Goal: Task Accomplishment & Management: Manage account settings

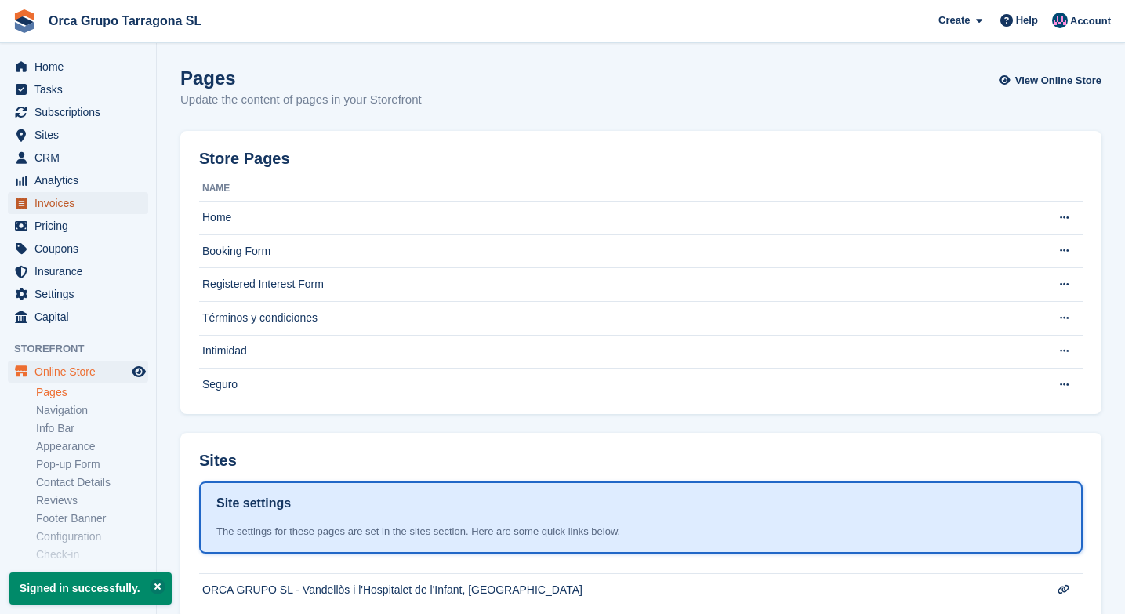
click at [65, 200] on span "Invoices" at bounding box center [81, 203] width 94 height 22
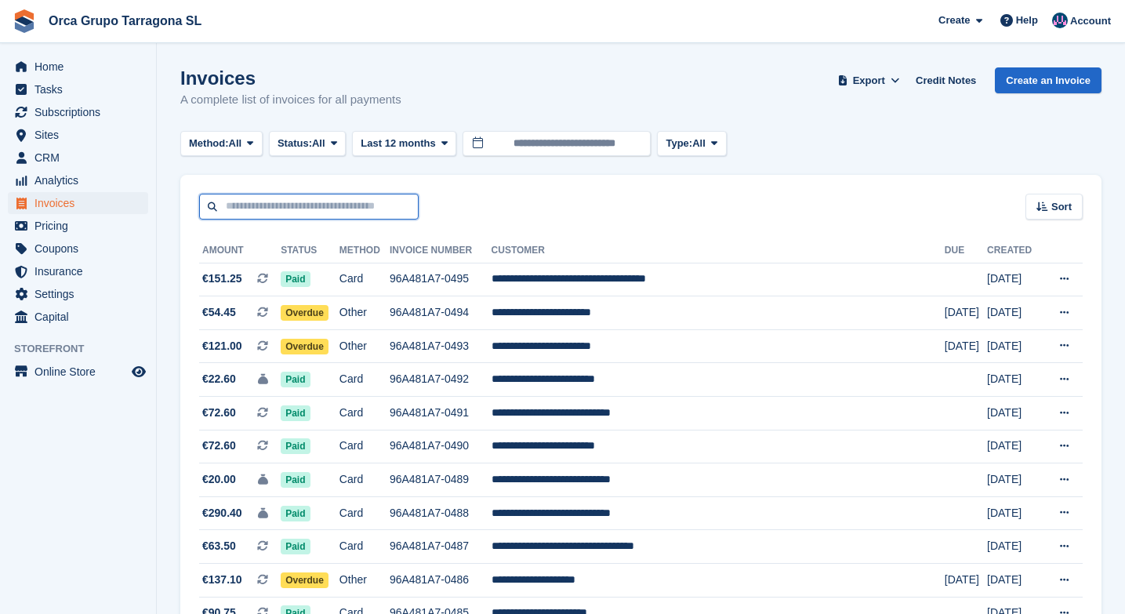
click at [259, 201] on input "text" at bounding box center [308, 207] width 219 height 26
type input "*****"
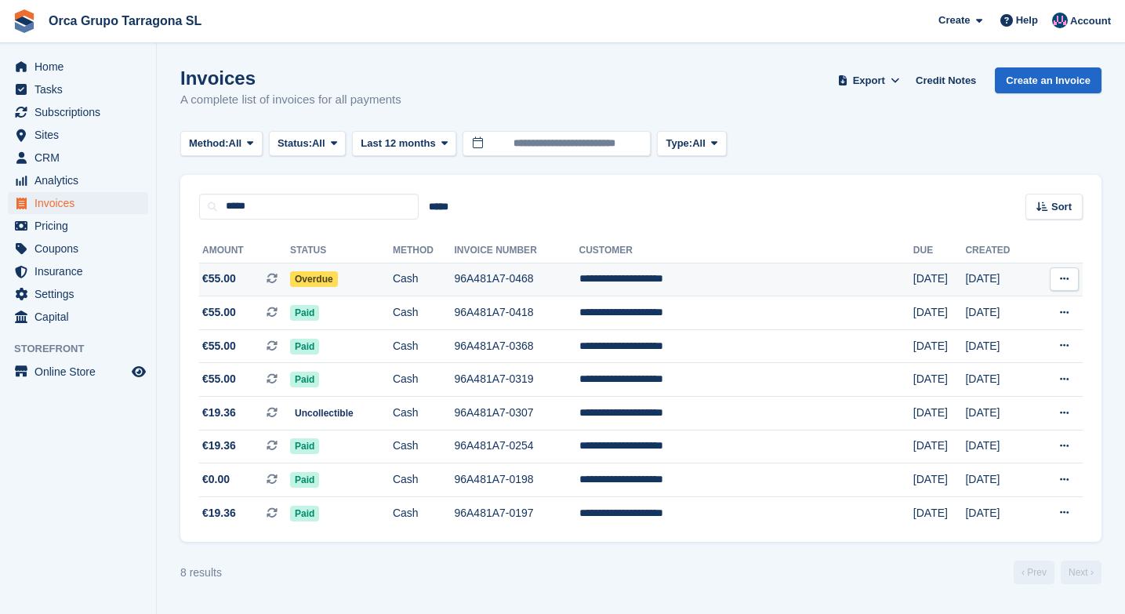
click at [741, 281] on td "**********" at bounding box center [746, 280] width 334 height 34
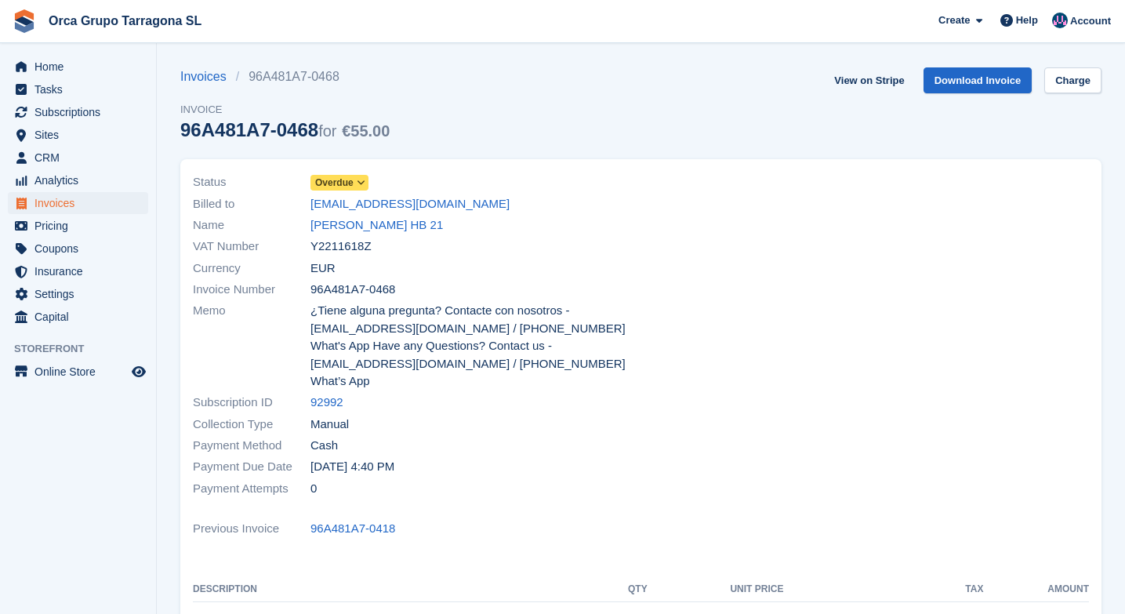
click at [360, 187] on icon at bounding box center [361, 182] width 9 height 9
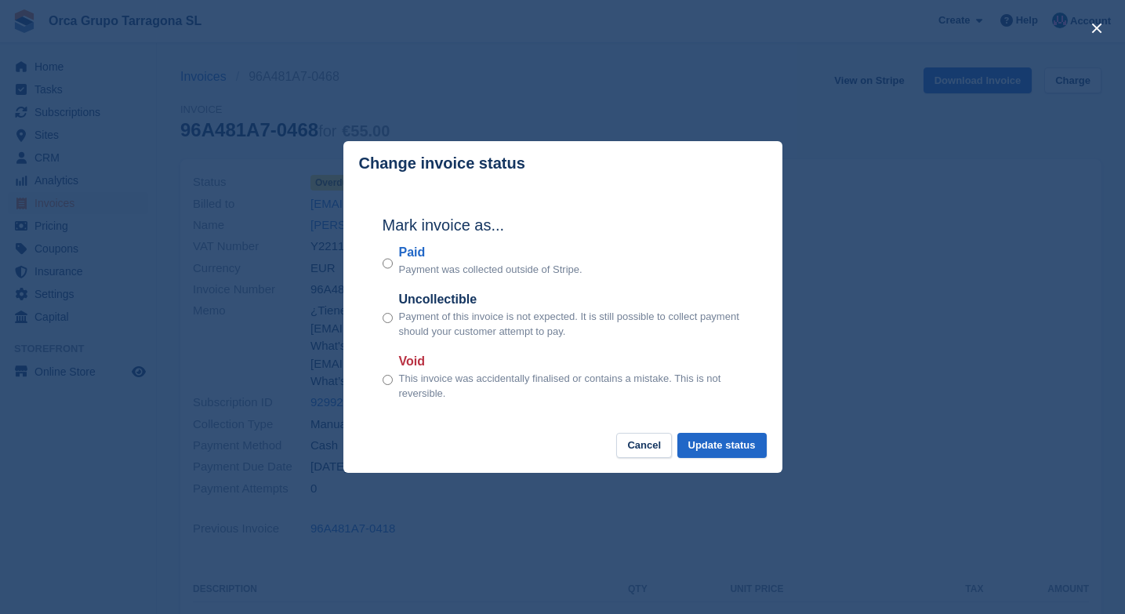
click at [405, 257] on label "Paid" at bounding box center [490, 252] width 183 height 19
click at [740, 447] on button "Update status" at bounding box center [721, 446] width 89 height 26
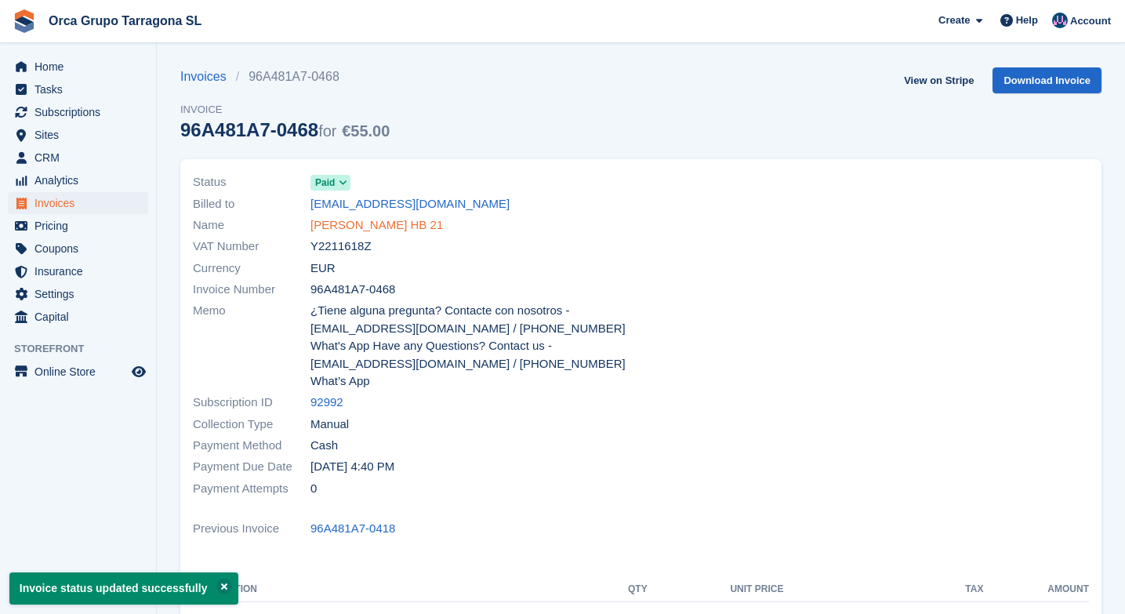
click at [373, 226] on link "ANTONIO CARLINI HB 21" at bounding box center [376, 225] width 132 height 18
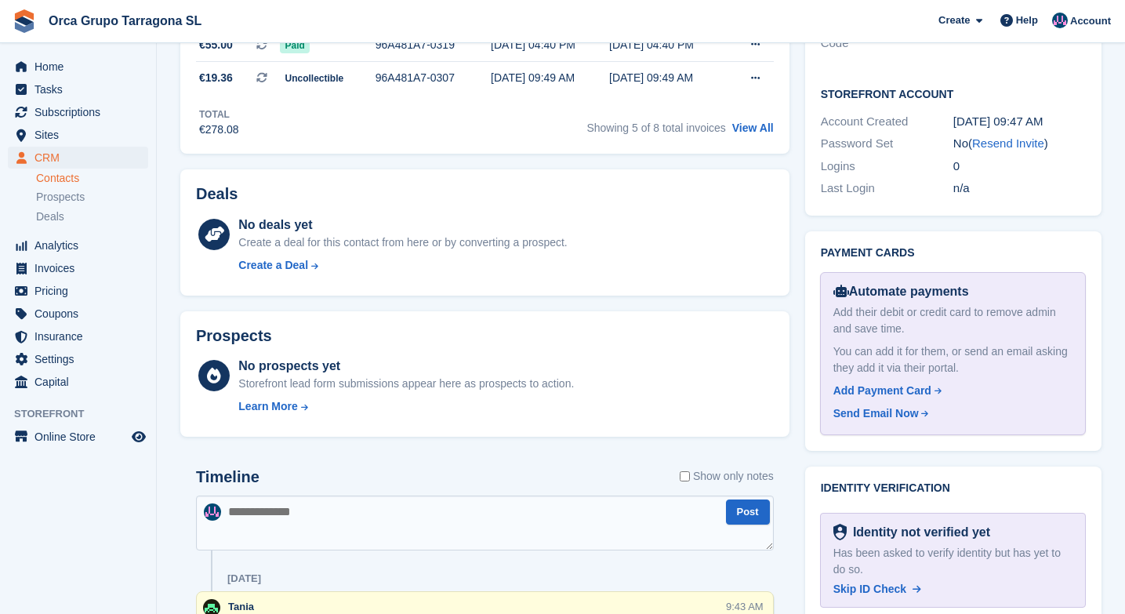
scroll to position [889, 0]
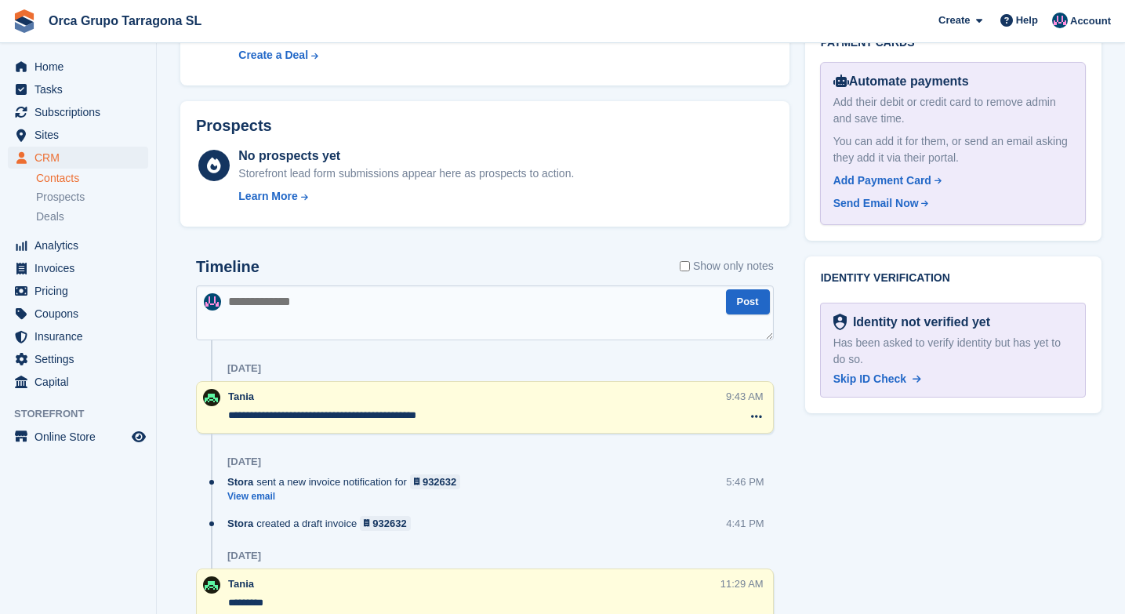
click at [270, 317] on textarea at bounding box center [485, 312] width 578 height 55
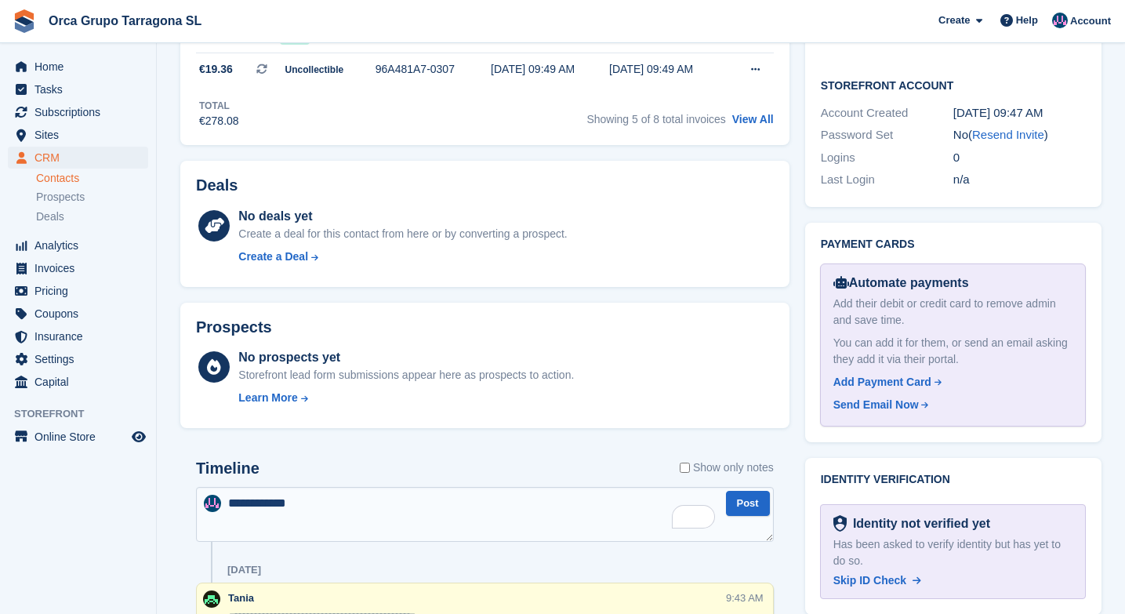
scroll to position [710, 0]
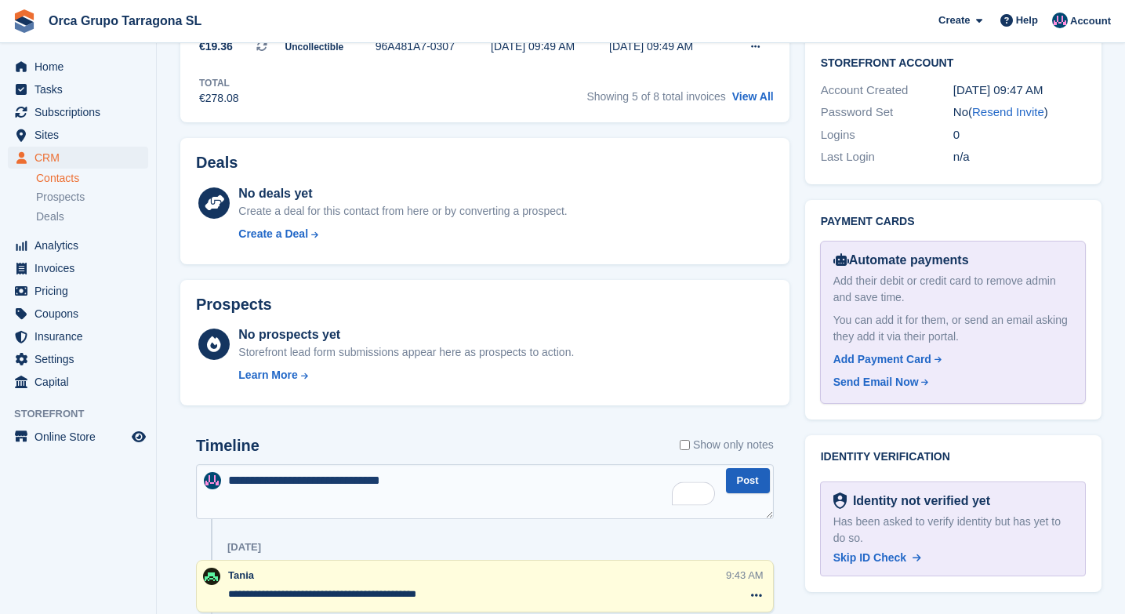
type textarea "**********"
click at [748, 491] on button "Post" at bounding box center [748, 481] width 44 height 26
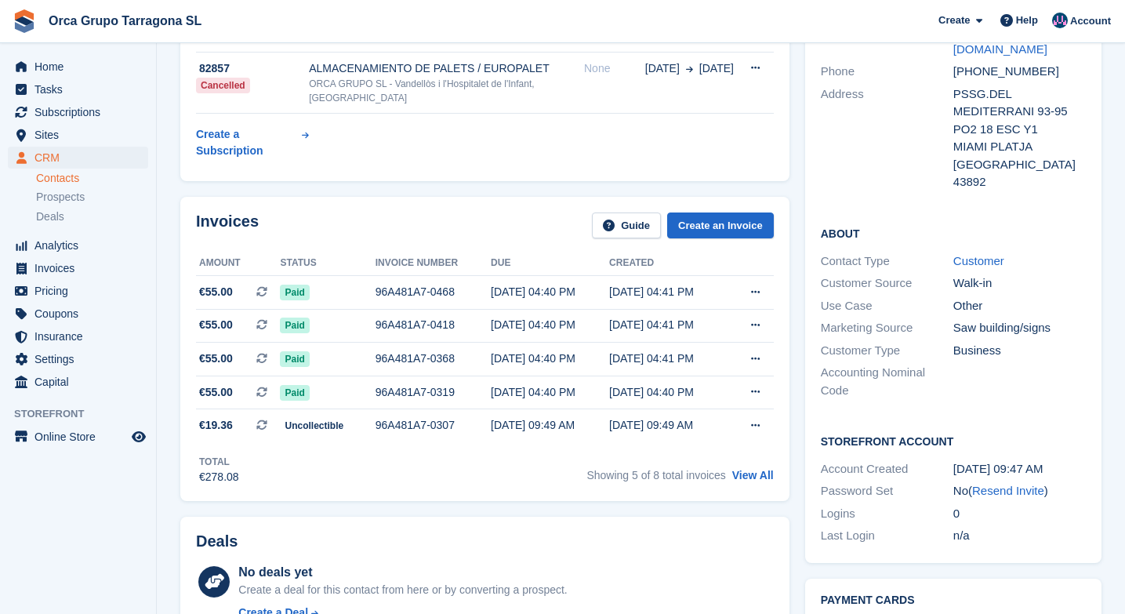
scroll to position [292, 0]
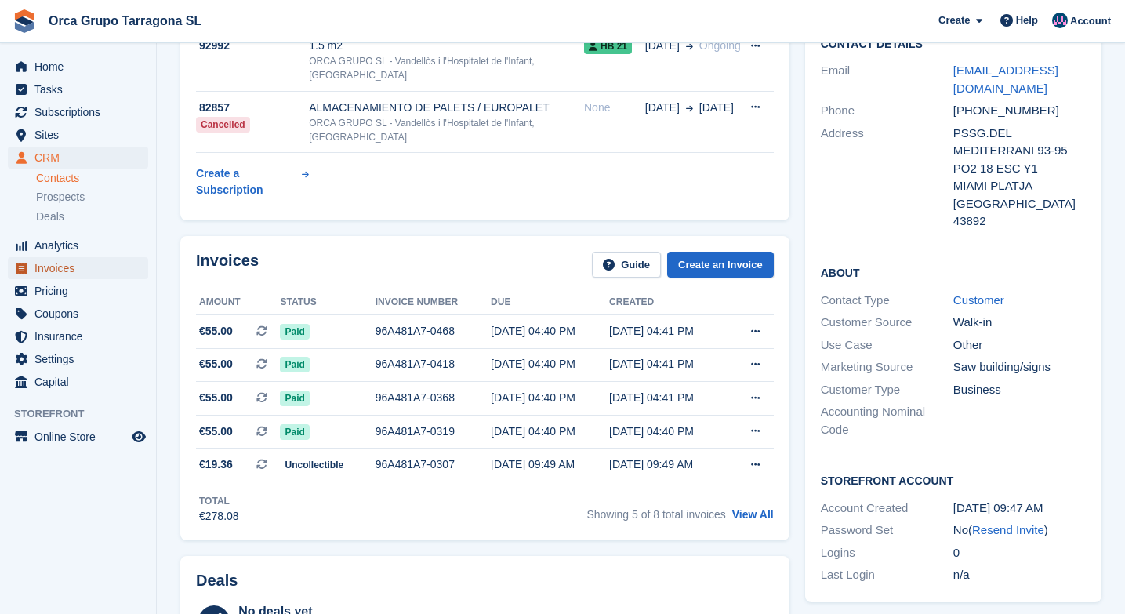
click at [69, 270] on span "Invoices" at bounding box center [81, 268] width 94 height 22
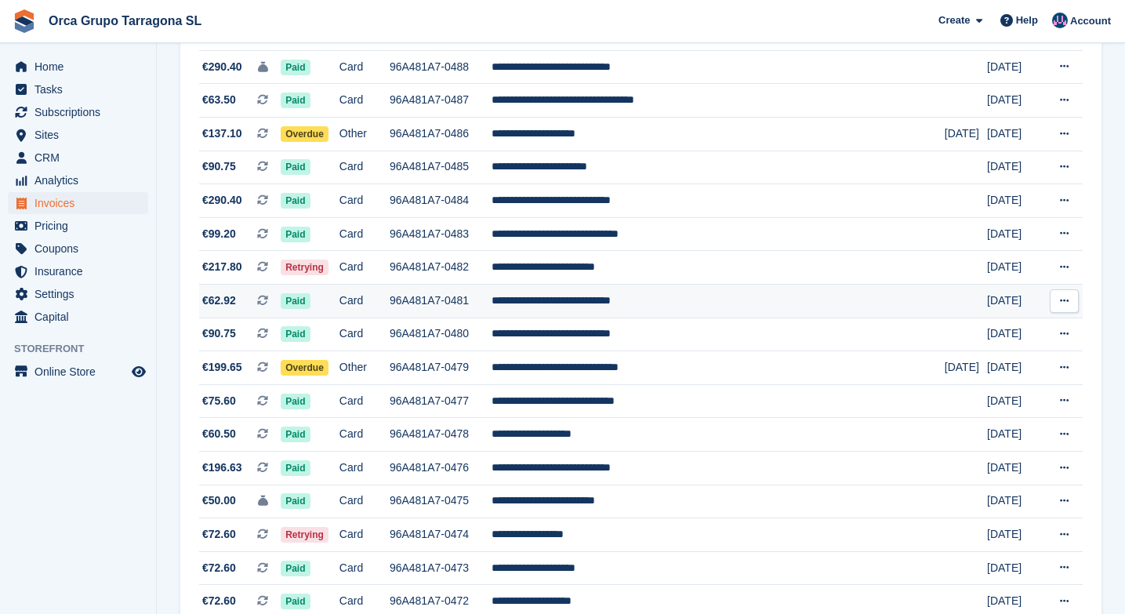
scroll to position [476, 0]
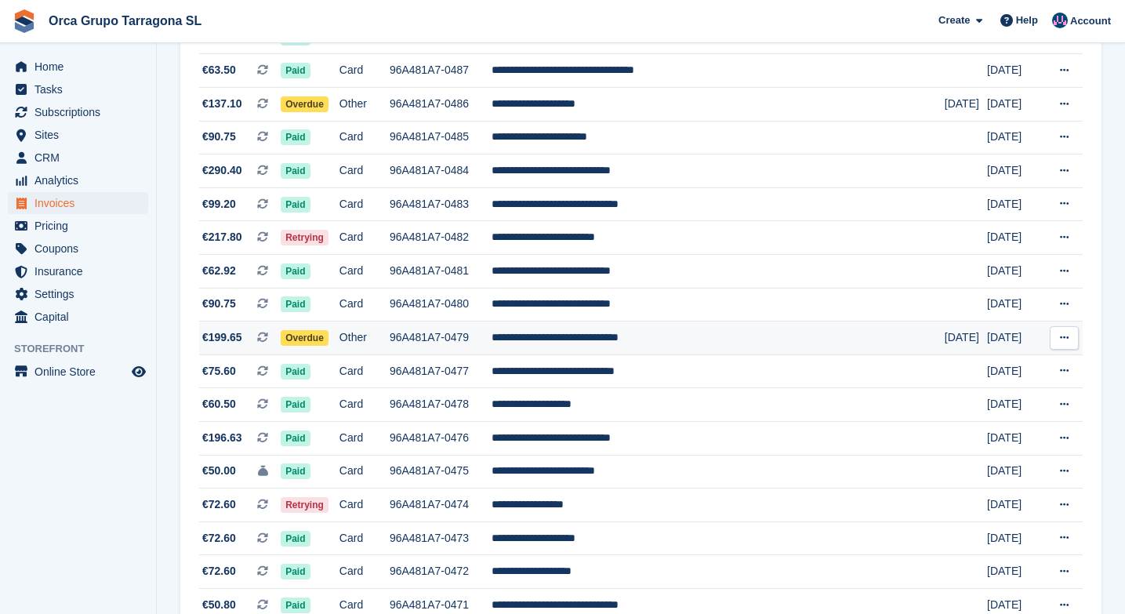
click at [719, 355] on td "**********" at bounding box center [717, 338] width 453 height 34
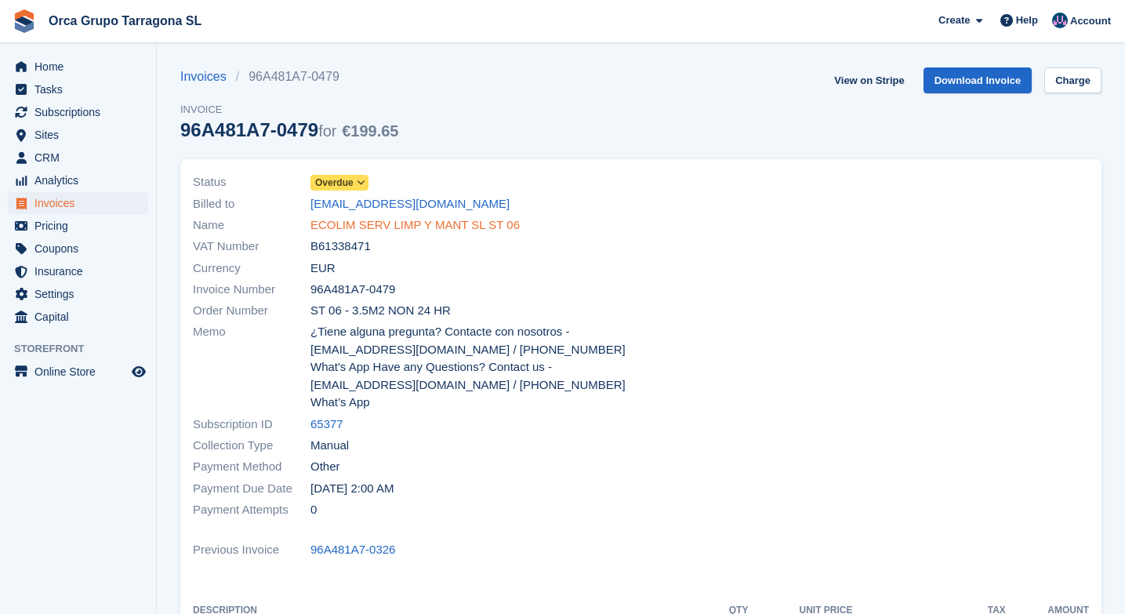
click at [425, 228] on link "ECOLIM SERV LIMP Y MANT SL ST 06" at bounding box center [414, 225] width 209 height 18
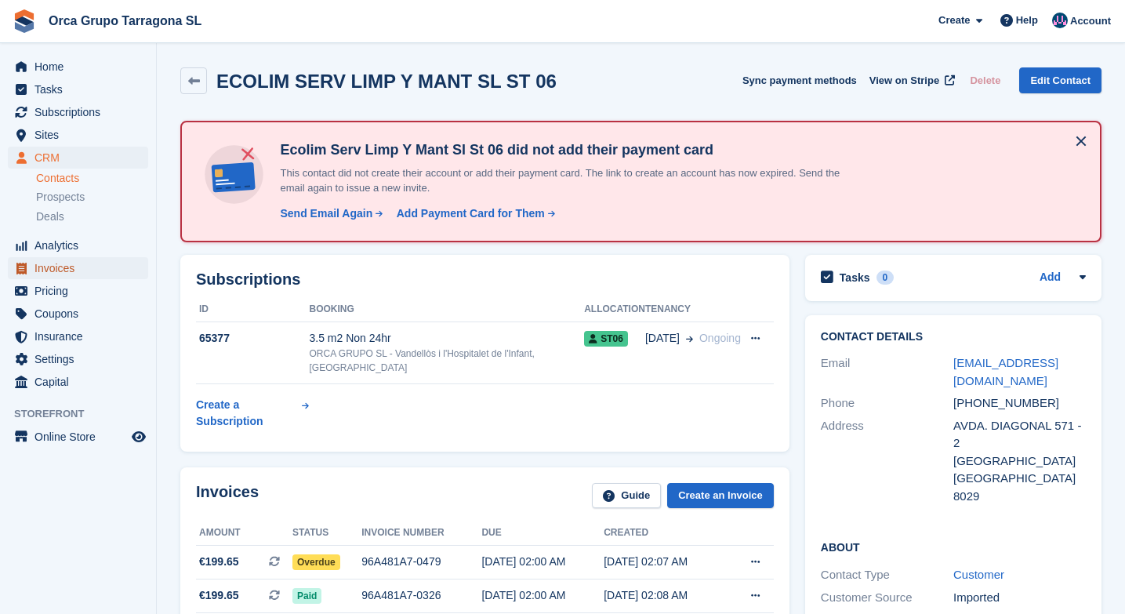
click at [66, 275] on span "Invoices" at bounding box center [81, 268] width 94 height 22
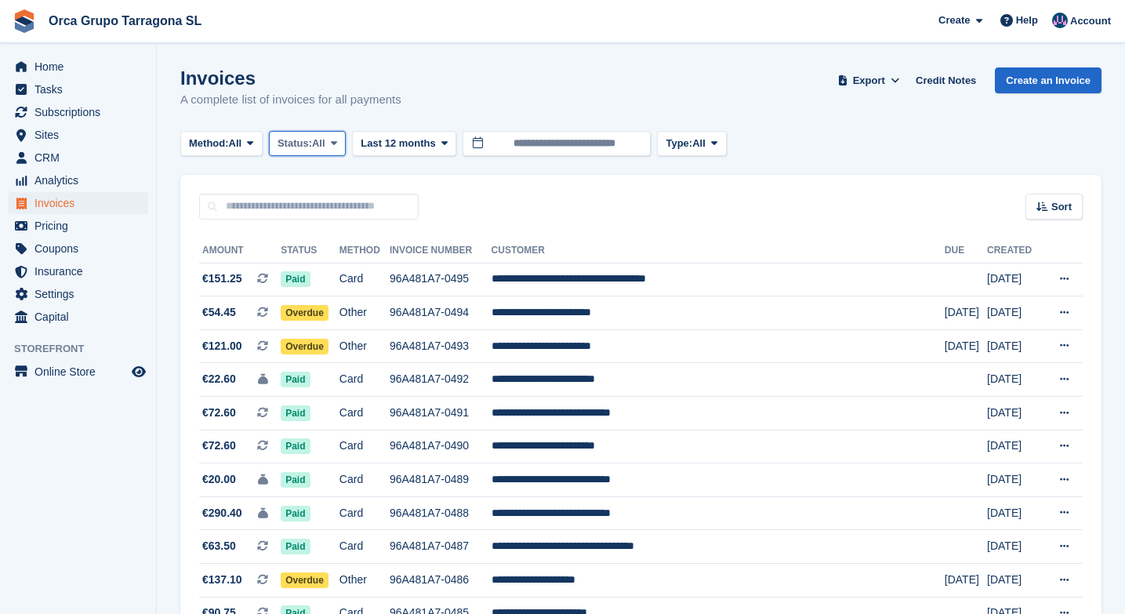
click at [325, 143] on span "All" at bounding box center [318, 144] width 13 height 16
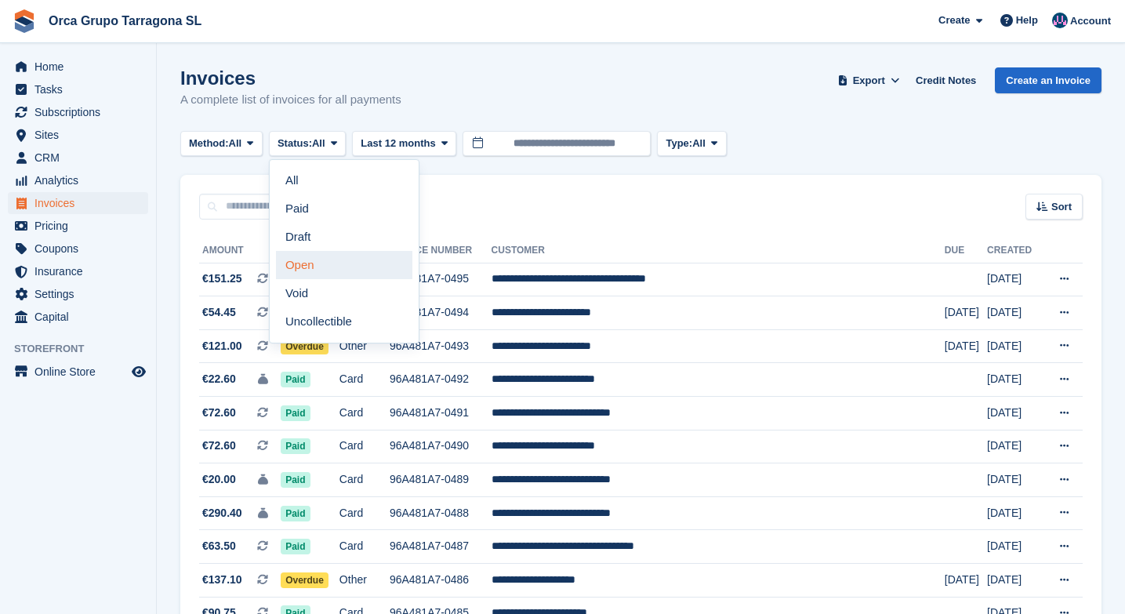
click at [327, 270] on link "Open" at bounding box center [344, 265] width 136 height 28
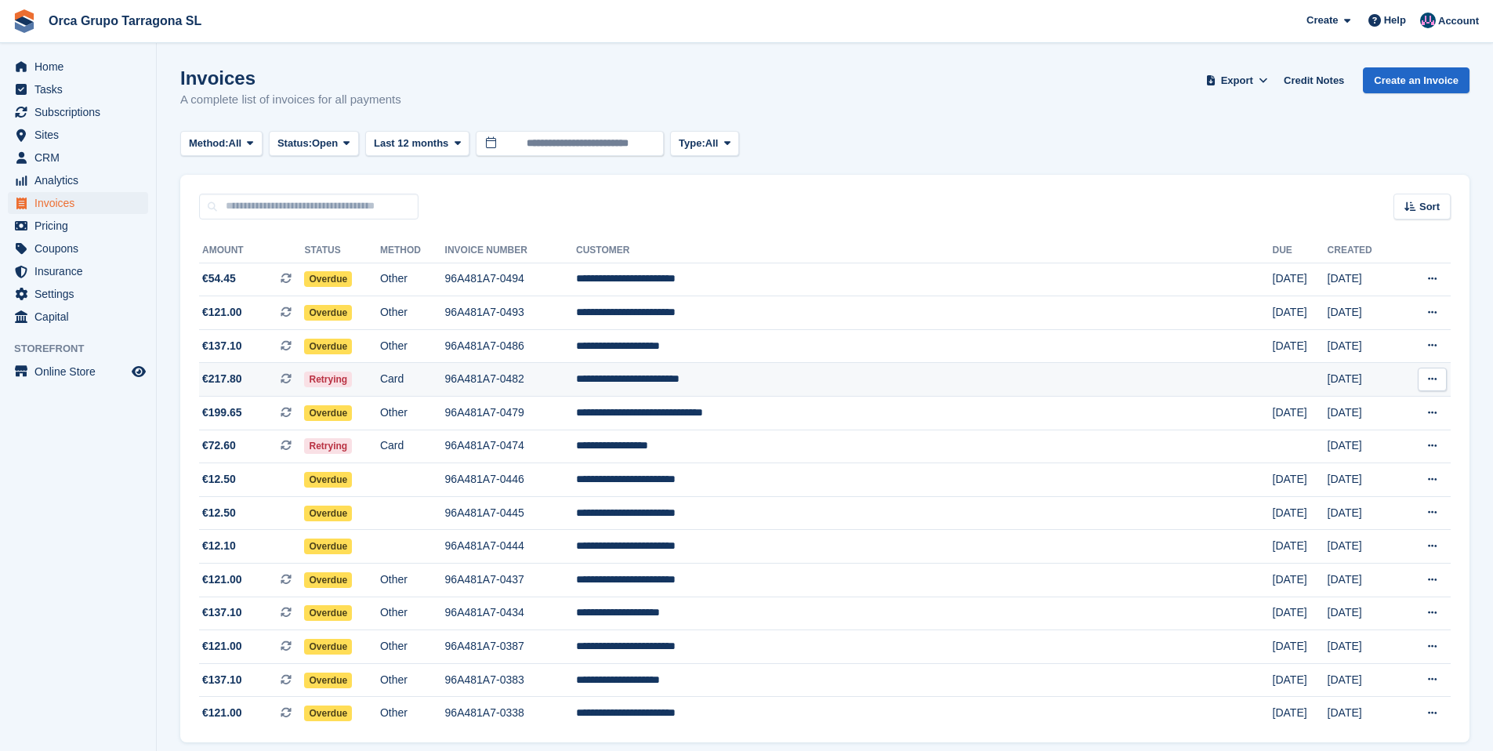
click at [831, 380] on td "**********" at bounding box center [924, 380] width 697 height 34
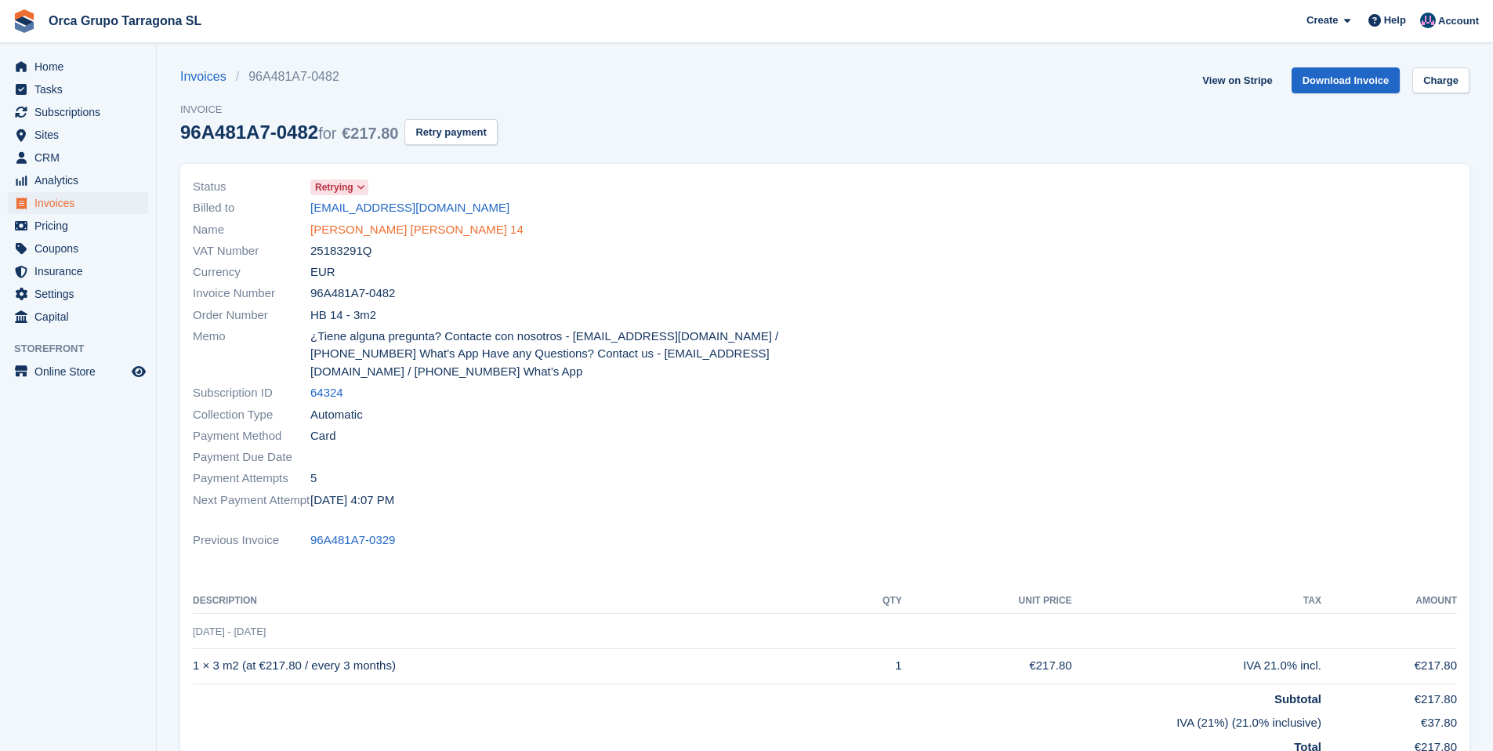
click at [399, 232] on link "ALICIA GRACIA GIMENO HB 14" at bounding box center [416, 230] width 213 height 18
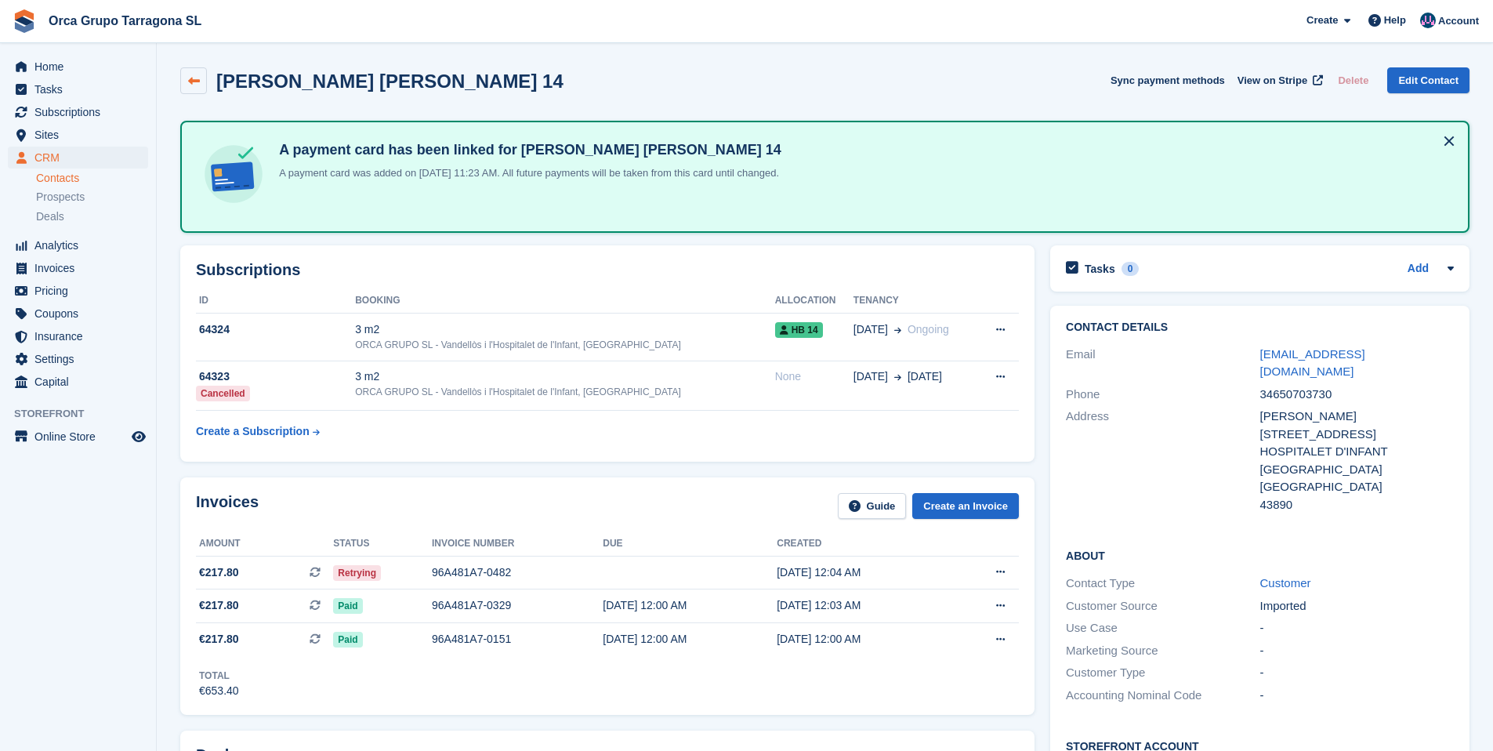
click at [201, 84] on link at bounding box center [193, 80] width 27 height 27
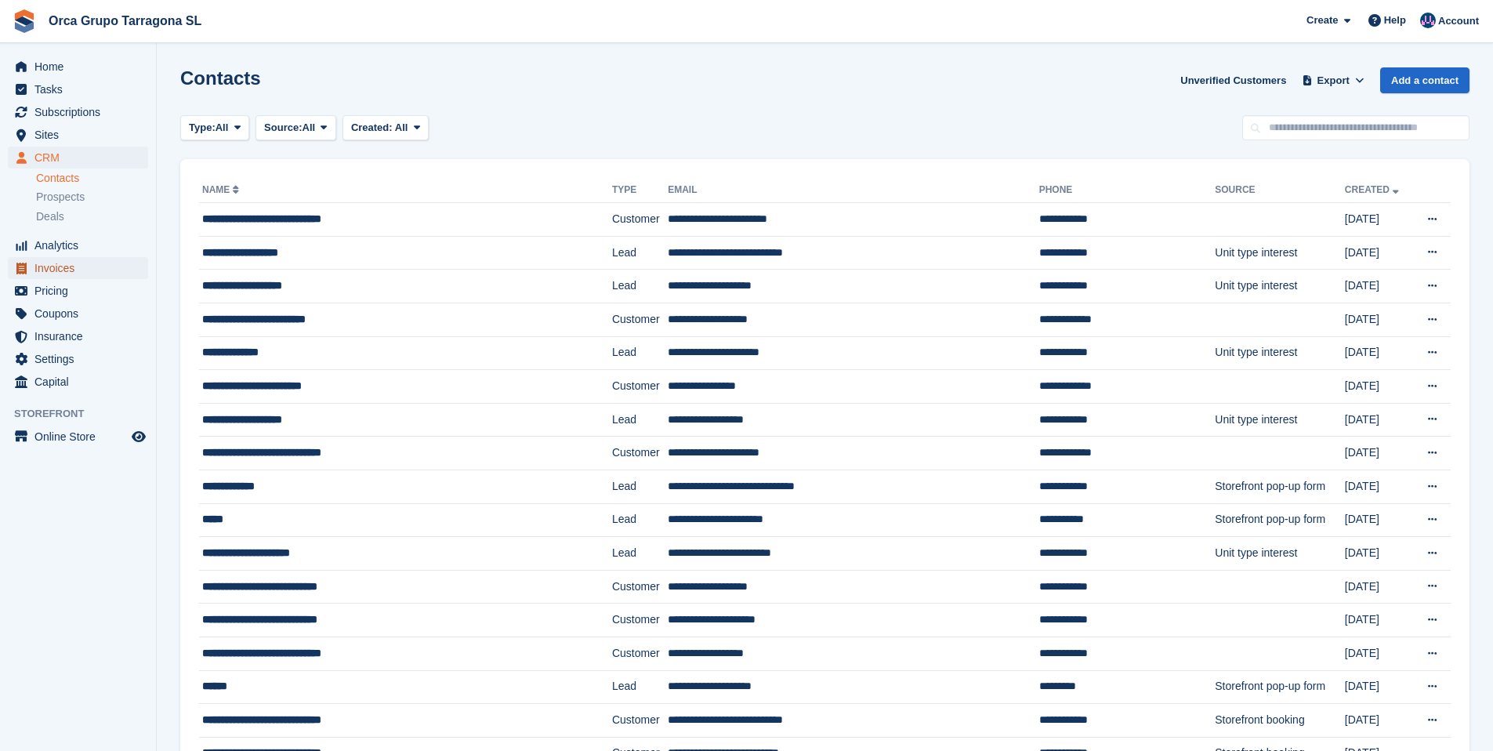
click at [71, 270] on span "Invoices" at bounding box center [81, 268] width 94 height 22
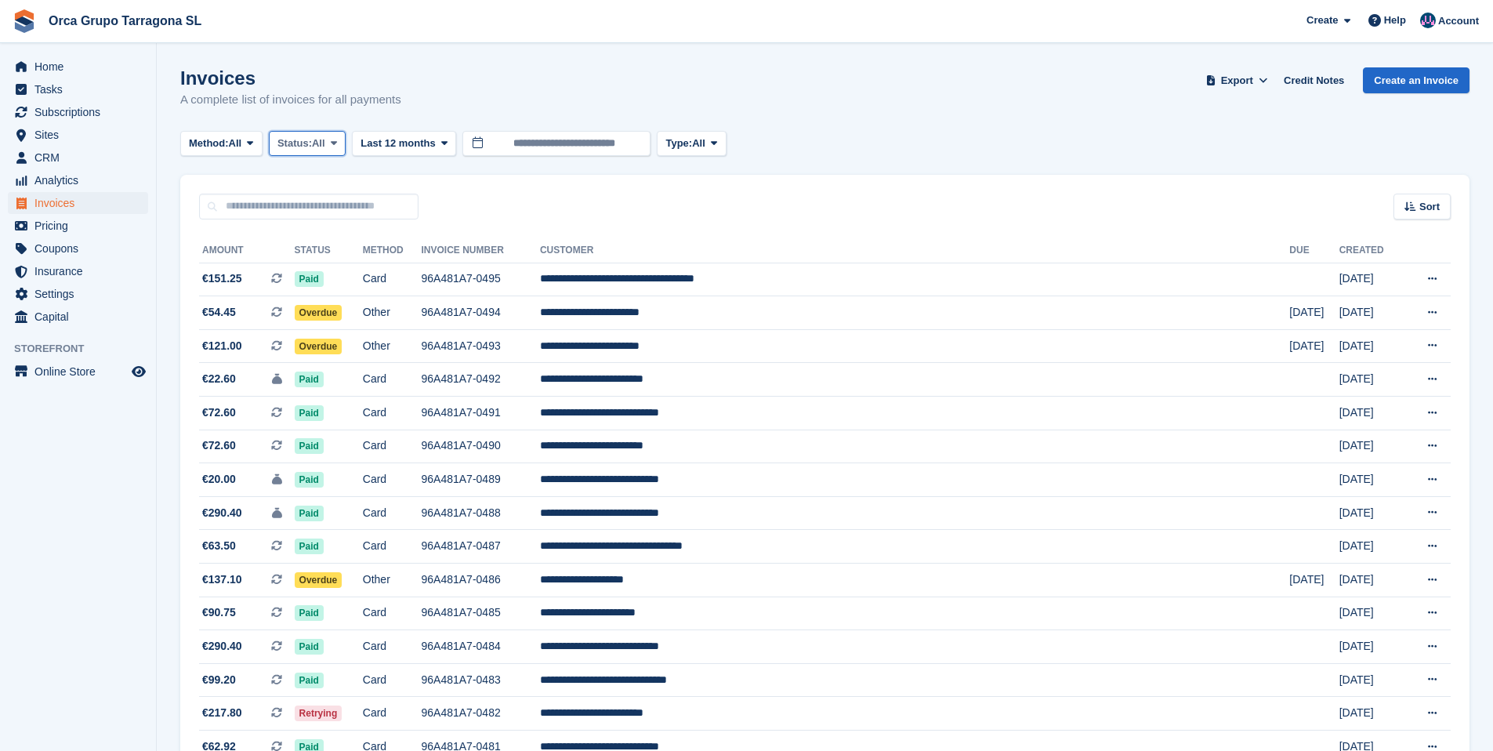
click at [312, 142] on span "Status:" at bounding box center [294, 144] width 34 height 16
click at [331, 259] on link "Open" at bounding box center [344, 265] width 136 height 28
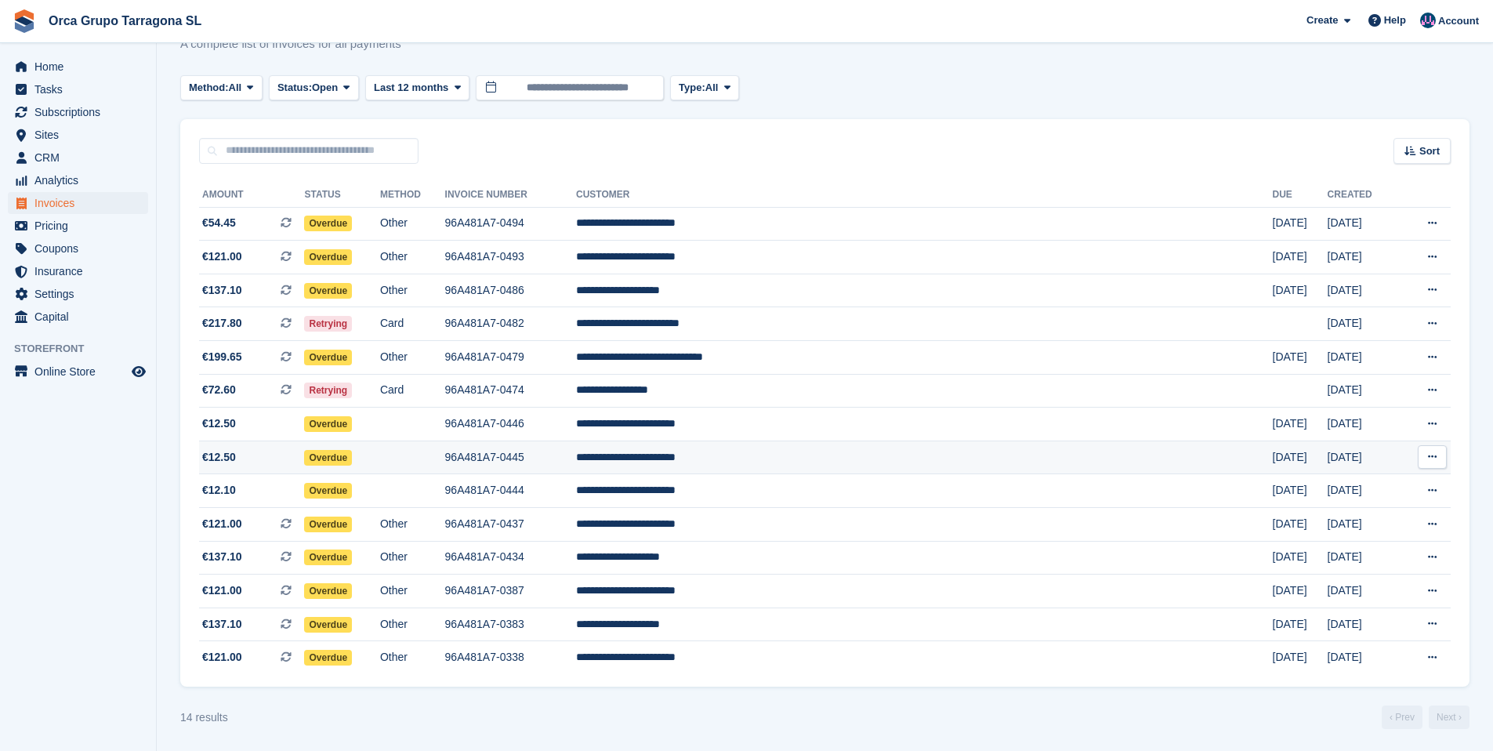
scroll to position [59, 0]
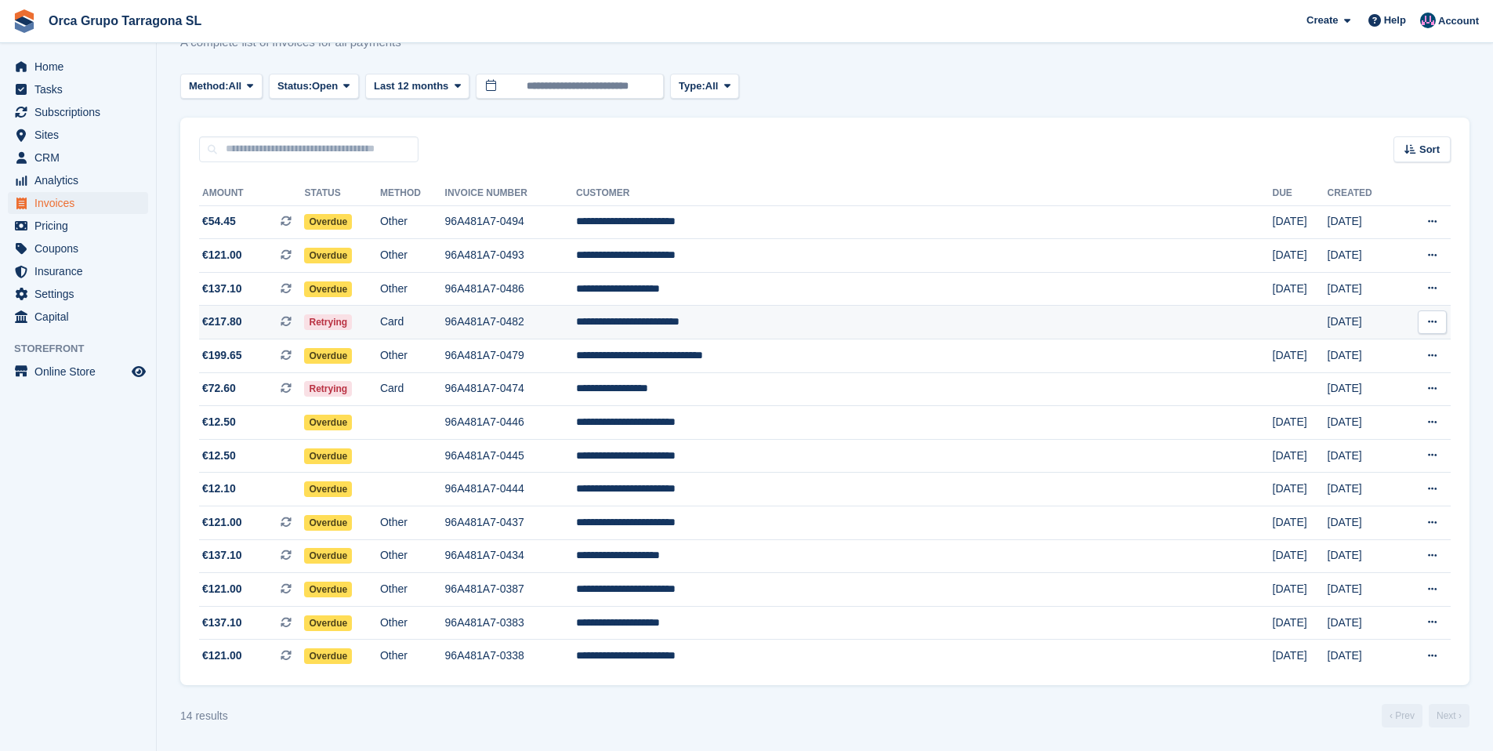
click at [861, 325] on td "**********" at bounding box center [924, 323] width 697 height 34
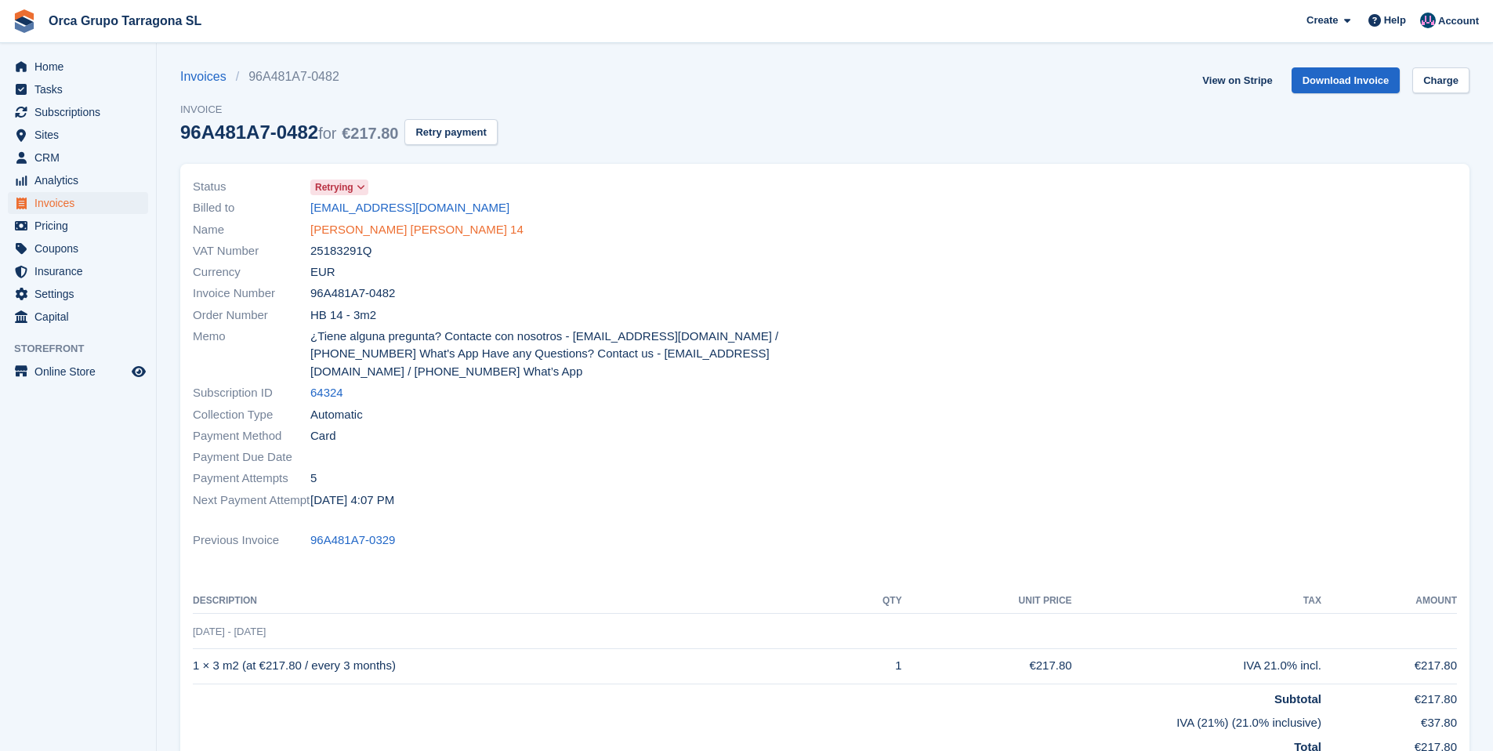
click at [445, 231] on link "[PERSON_NAME] [PERSON_NAME] 14" at bounding box center [416, 230] width 213 height 18
click at [378, 227] on link "[PERSON_NAME] [PERSON_NAME] 14" at bounding box center [416, 230] width 213 height 18
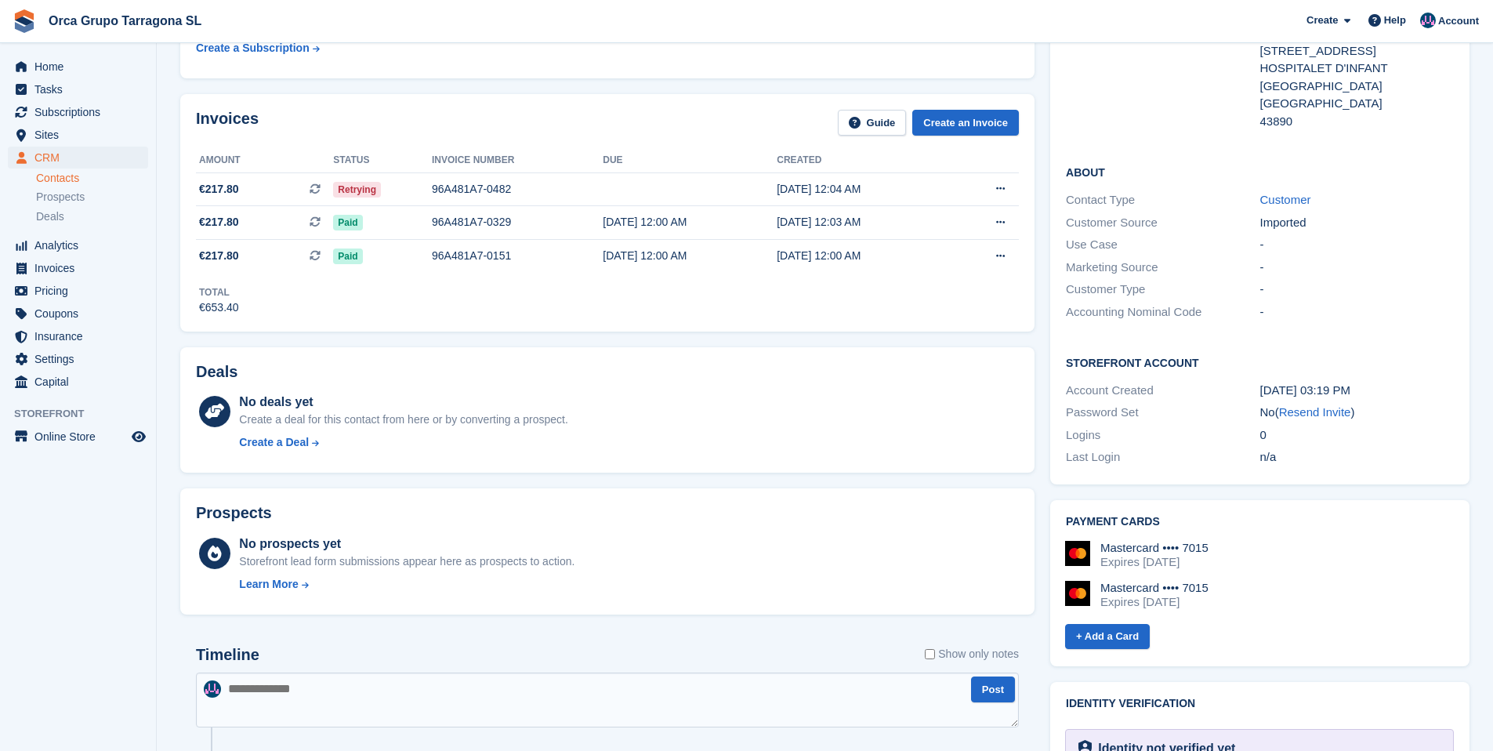
scroll to position [380, 0]
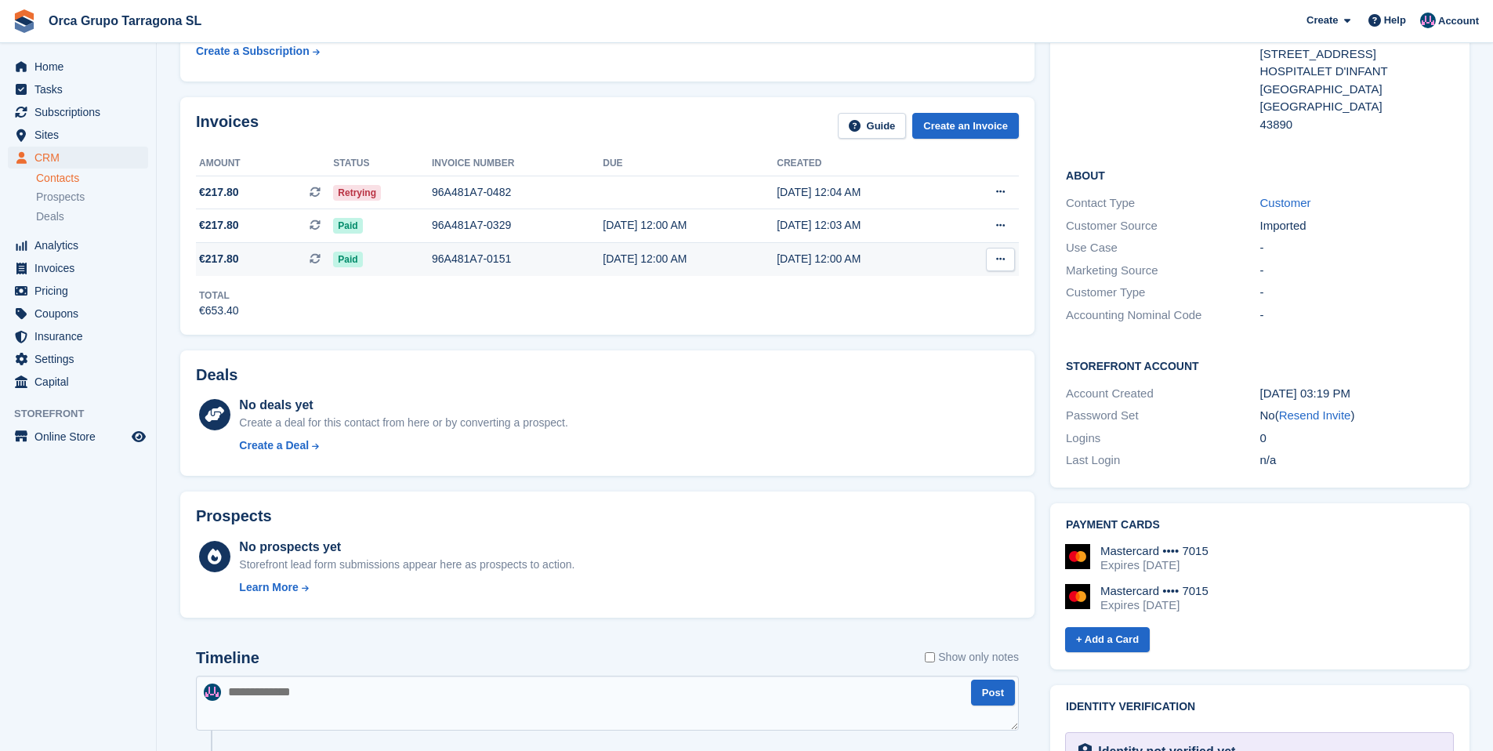
click at [475, 261] on div "96A481A7-0151" at bounding box center [517, 259] width 171 height 16
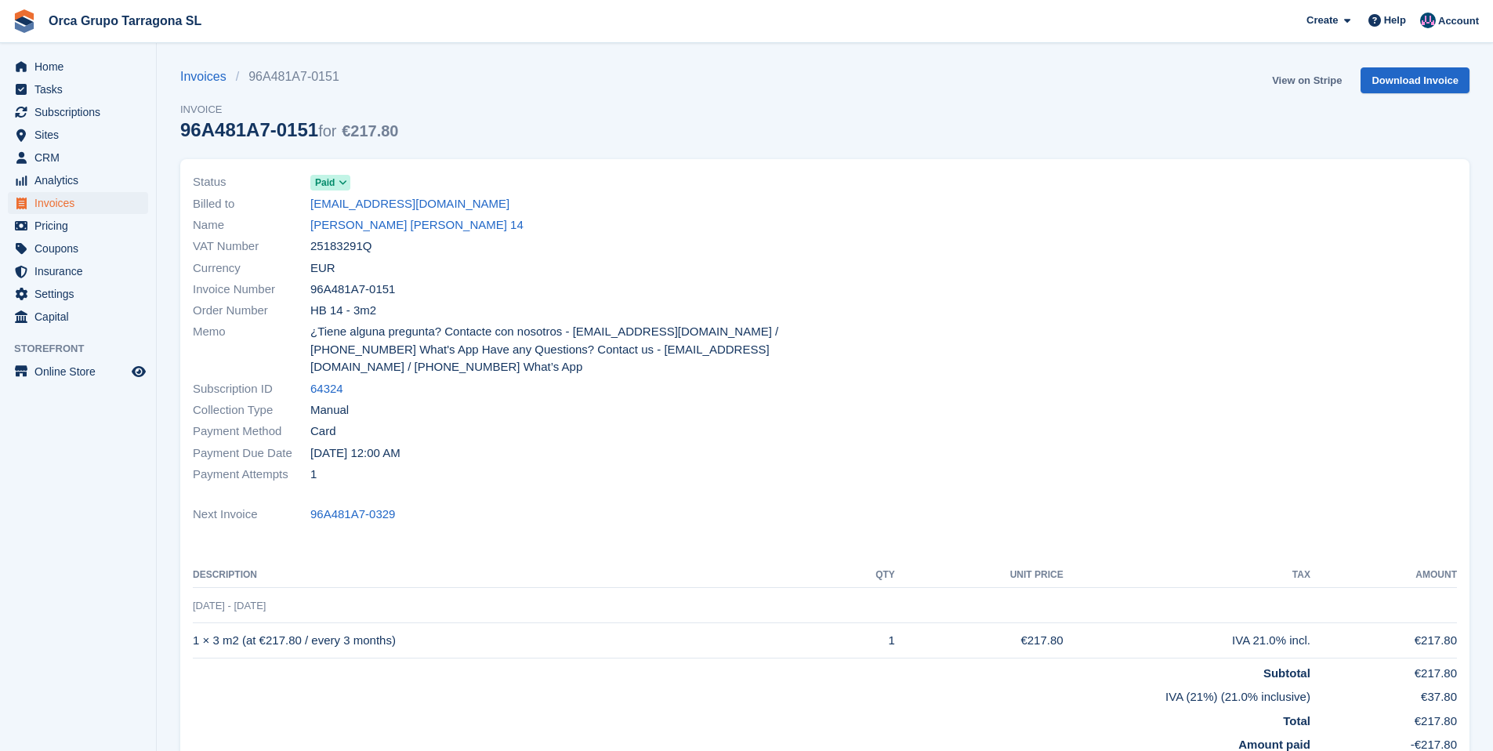
click at [1296, 81] on link "View on Stripe" at bounding box center [1307, 80] width 82 height 26
click at [386, 223] on link "ALICIA GRACIA GIMENO HB 14" at bounding box center [416, 225] width 213 height 18
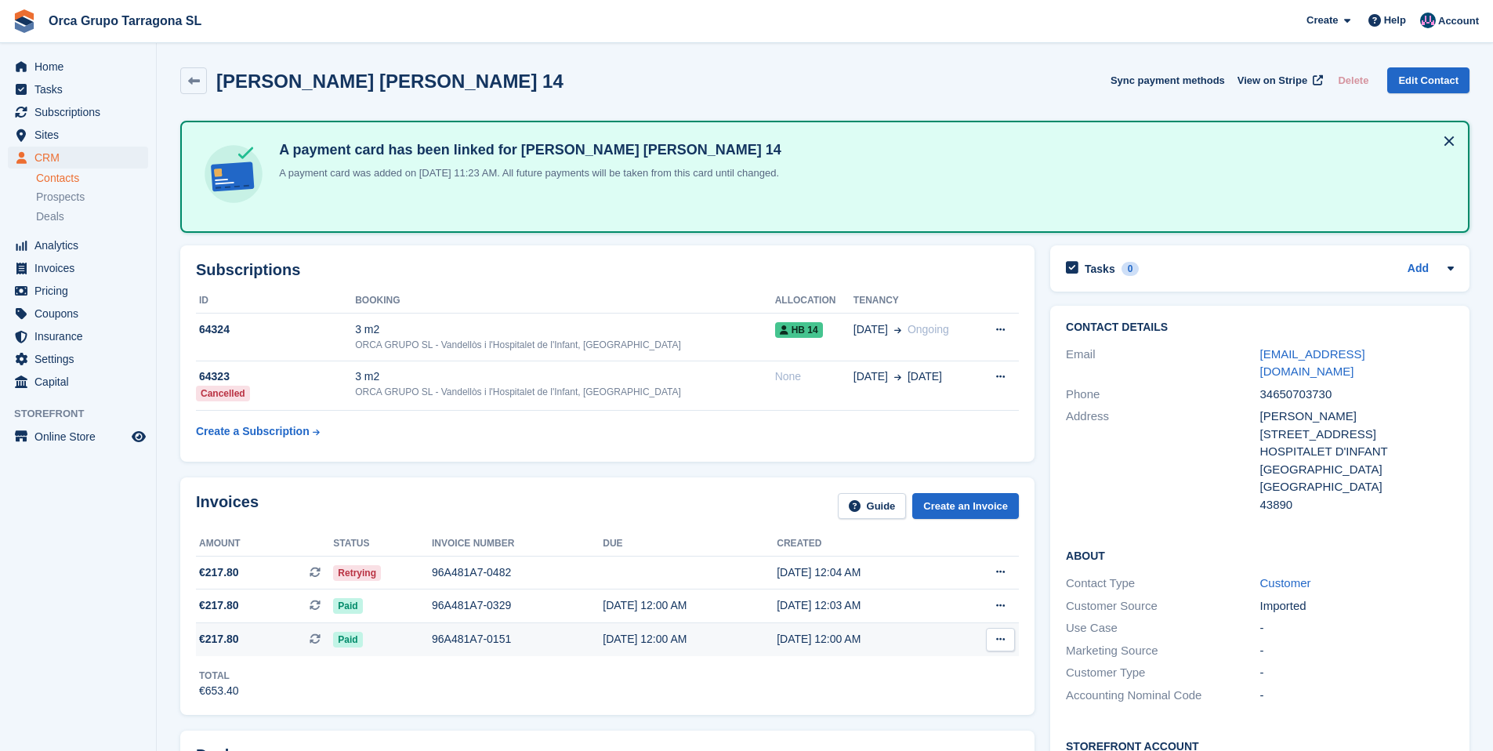
click at [465, 640] on div "96A481A7-0151" at bounding box center [517, 639] width 171 height 16
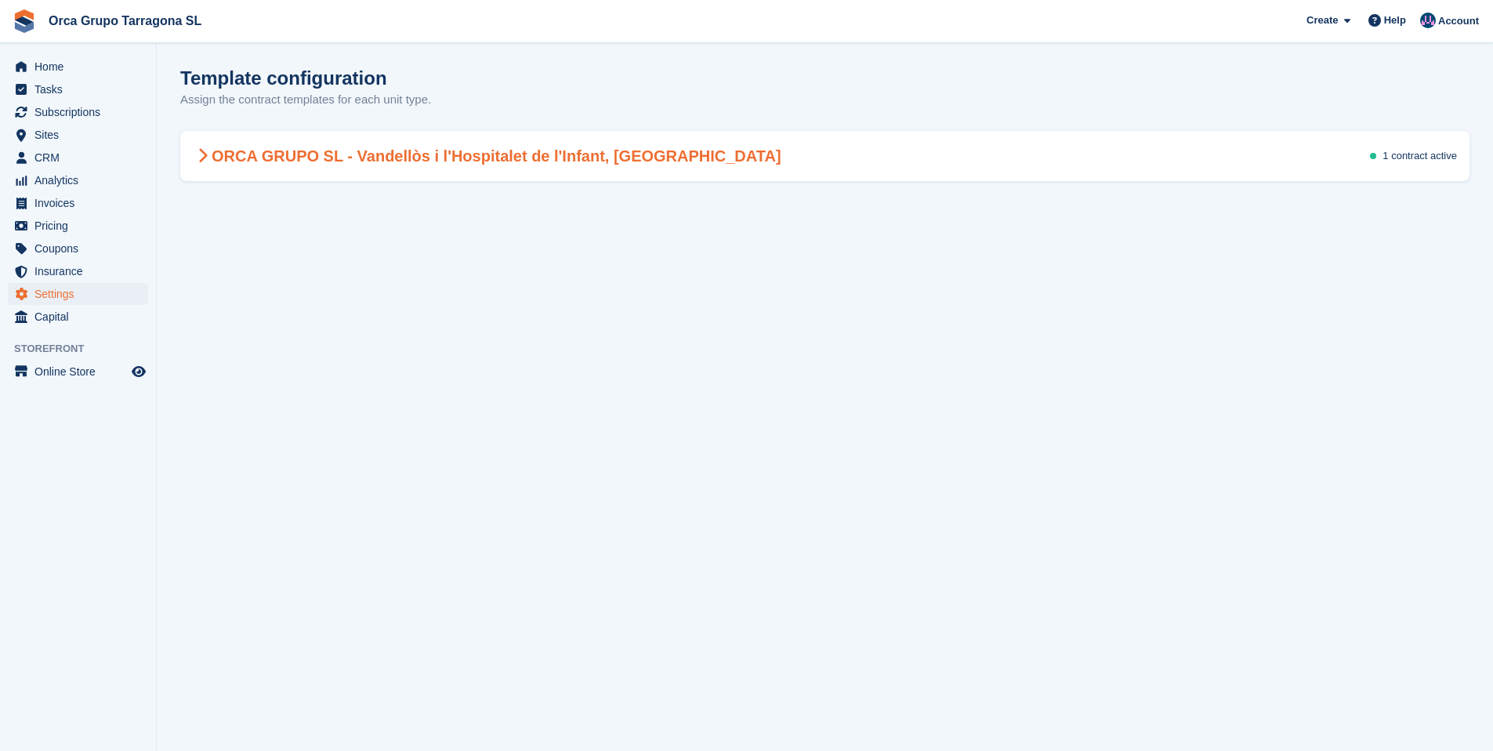
click at [301, 162] on h2 "ORCA GRUPO SL - Vandellòs i l'Hospitalet de l'Infant, [GEOGRAPHIC_DATA]" at bounding box center [487, 156] width 589 height 19
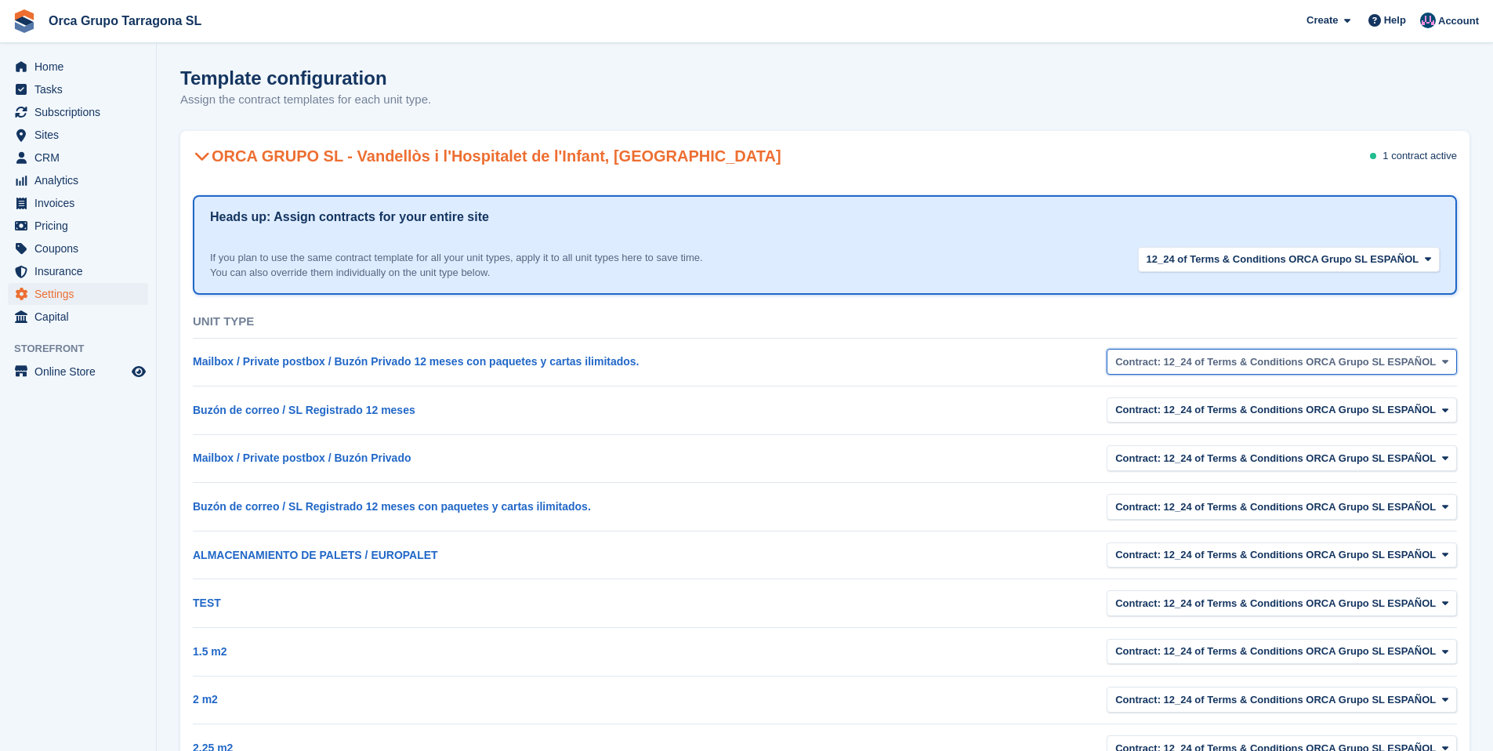
click at [1443, 357] on icon "button" at bounding box center [1445, 362] width 6 height 10
click at [1277, 436] on label "Terms and Conditions of service Orca Mailboxes (2)" at bounding box center [1262, 431] width 297 height 27
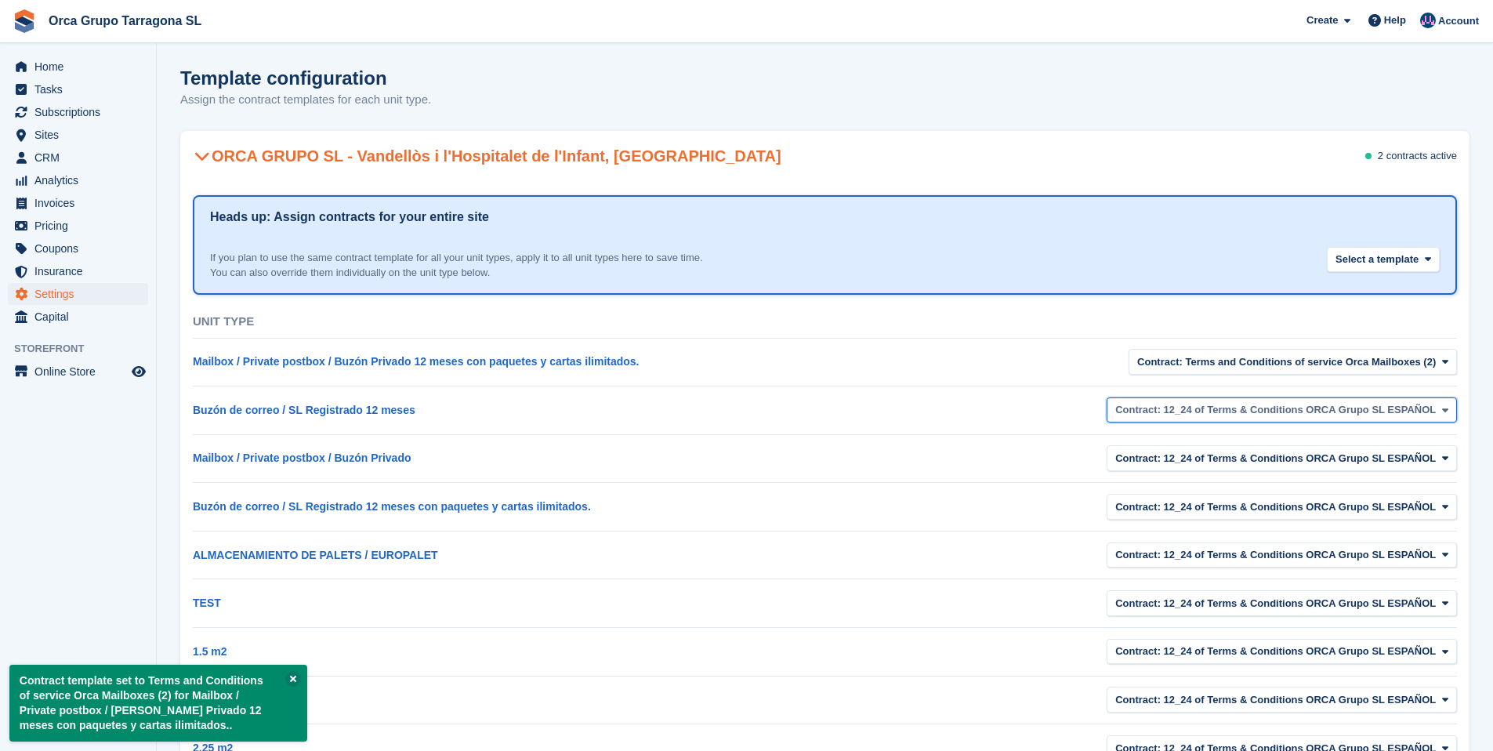
drag, startPoint x: 1444, startPoint y: 402, endPoint x: 1436, endPoint y: 415, distance: 15.9
click at [1444, 403] on button "Contract: 12_24 of Terms & Conditions ORCA Grupo SL ESPAÑOL" at bounding box center [1282, 410] width 350 height 26
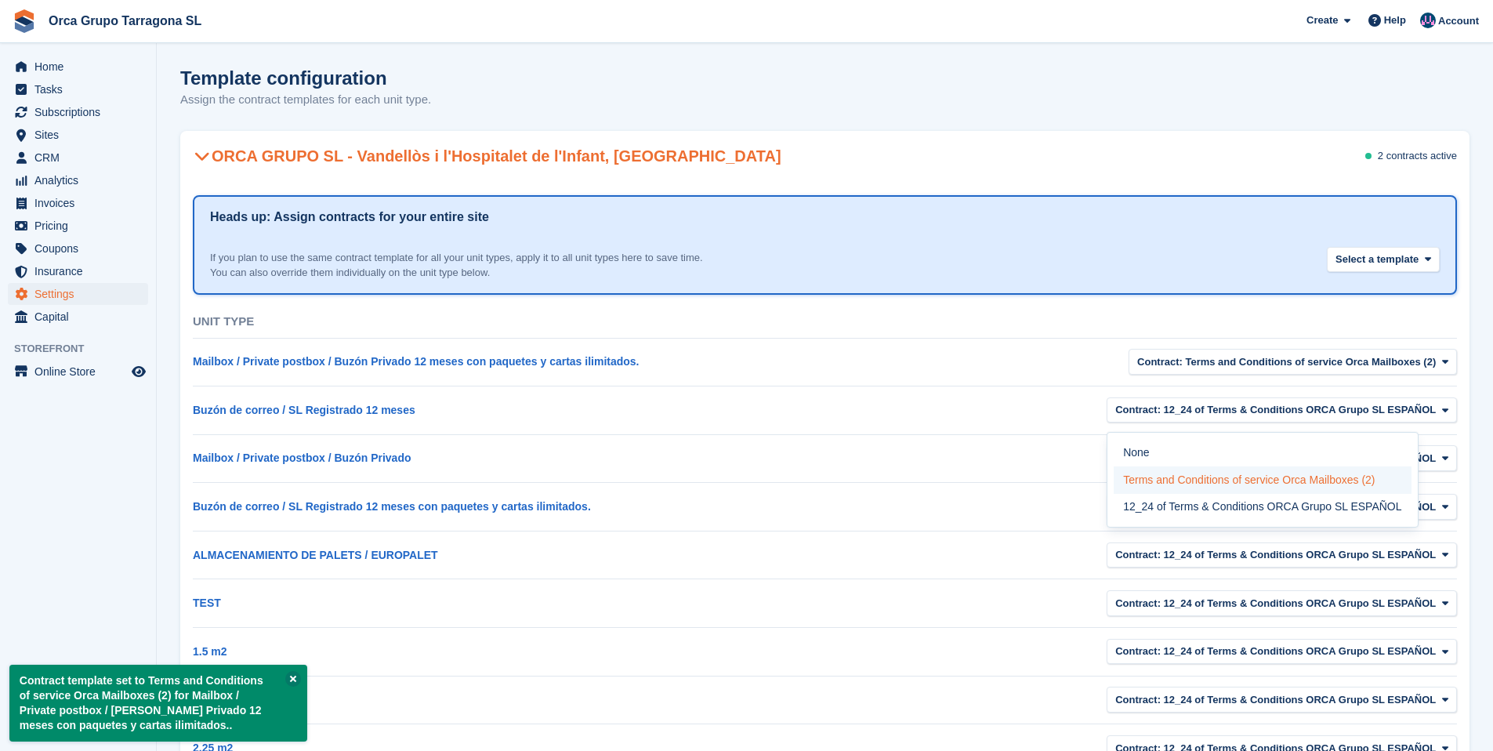
click at [1195, 480] on label "Terms and Conditions of service Orca Mailboxes (2)" at bounding box center [1262, 479] width 297 height 27
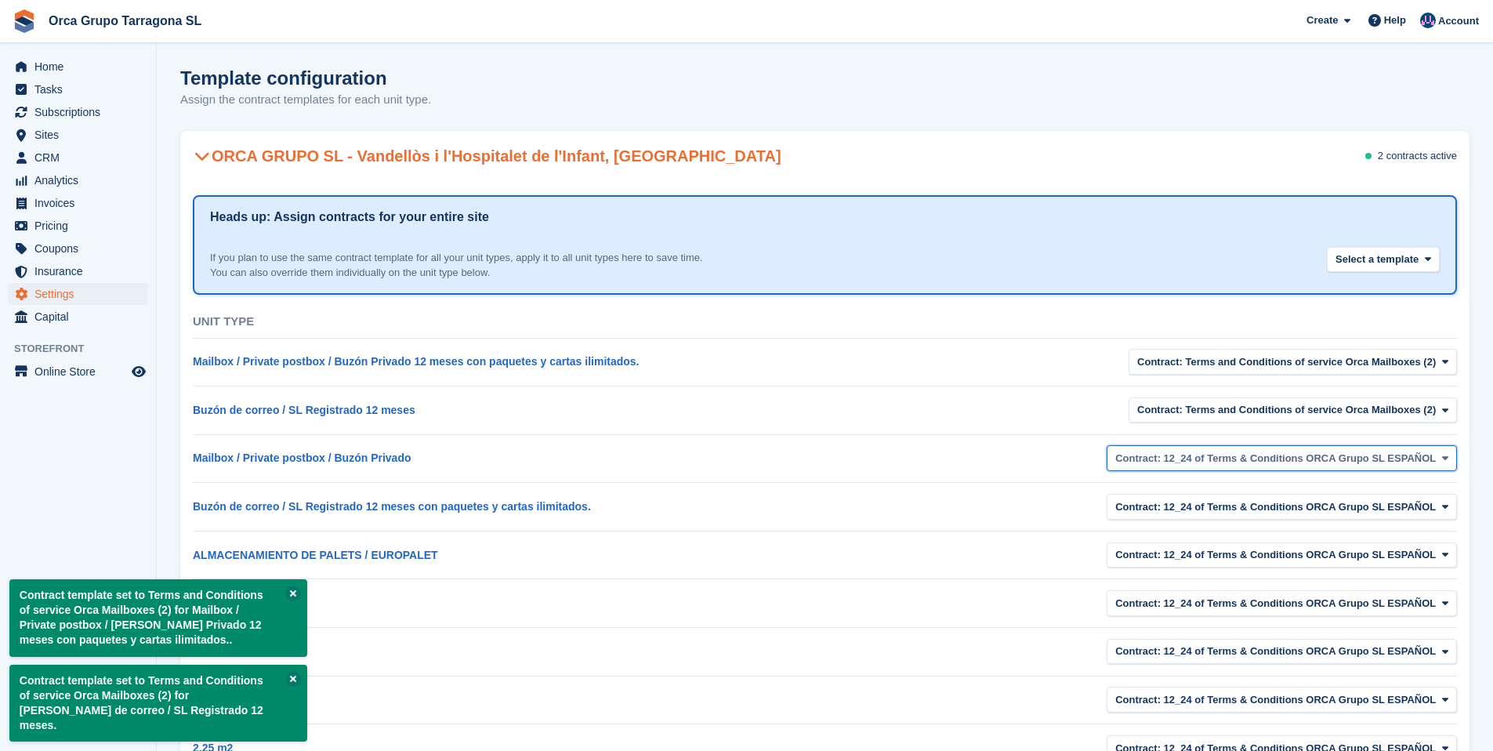
click at [1447, 455] on icon "button" at bounding box center [1445, 458] width 6 height 10
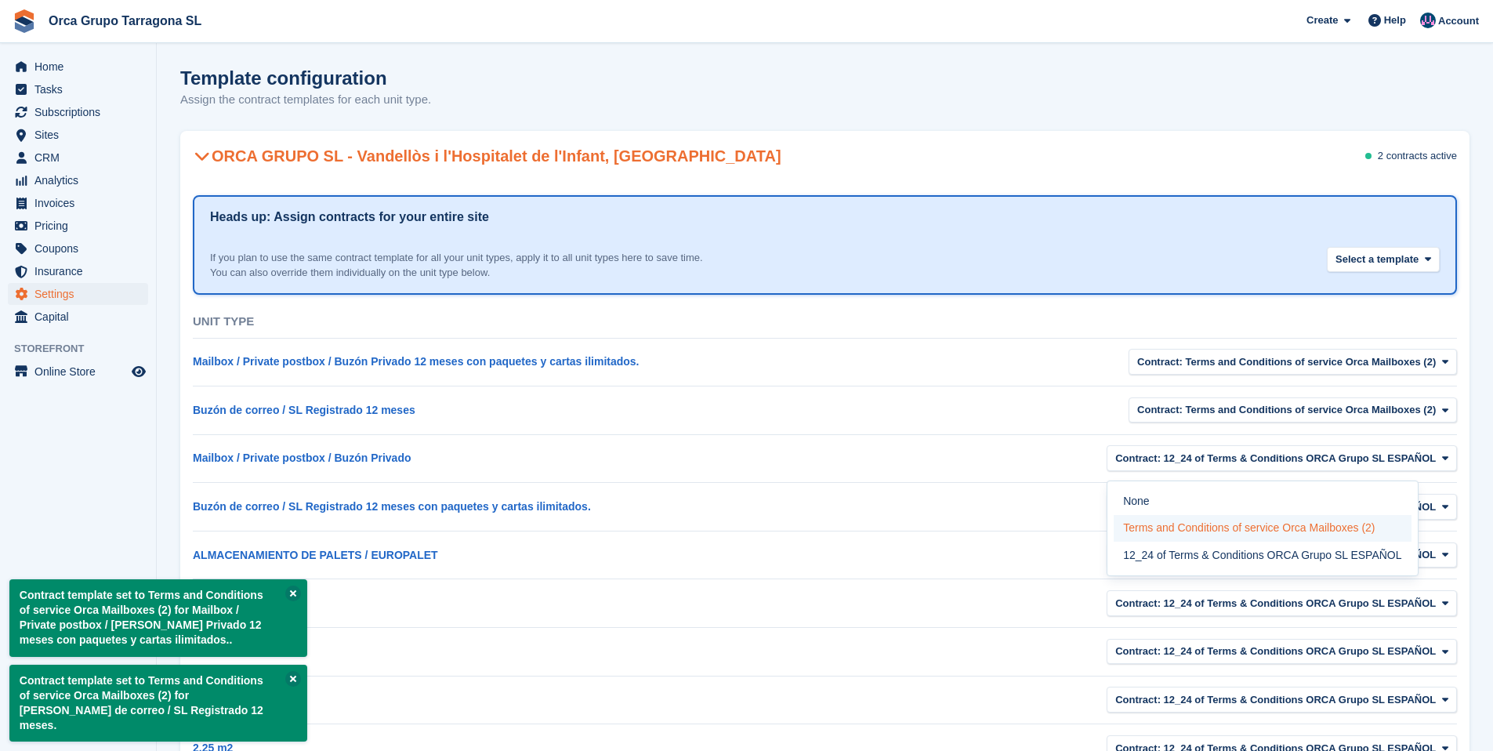
click at [1257, 528] on label "Terms and Conditions of service Orca Mailboxes (2)" at bounding box center [1262, 528] width 297 height 27
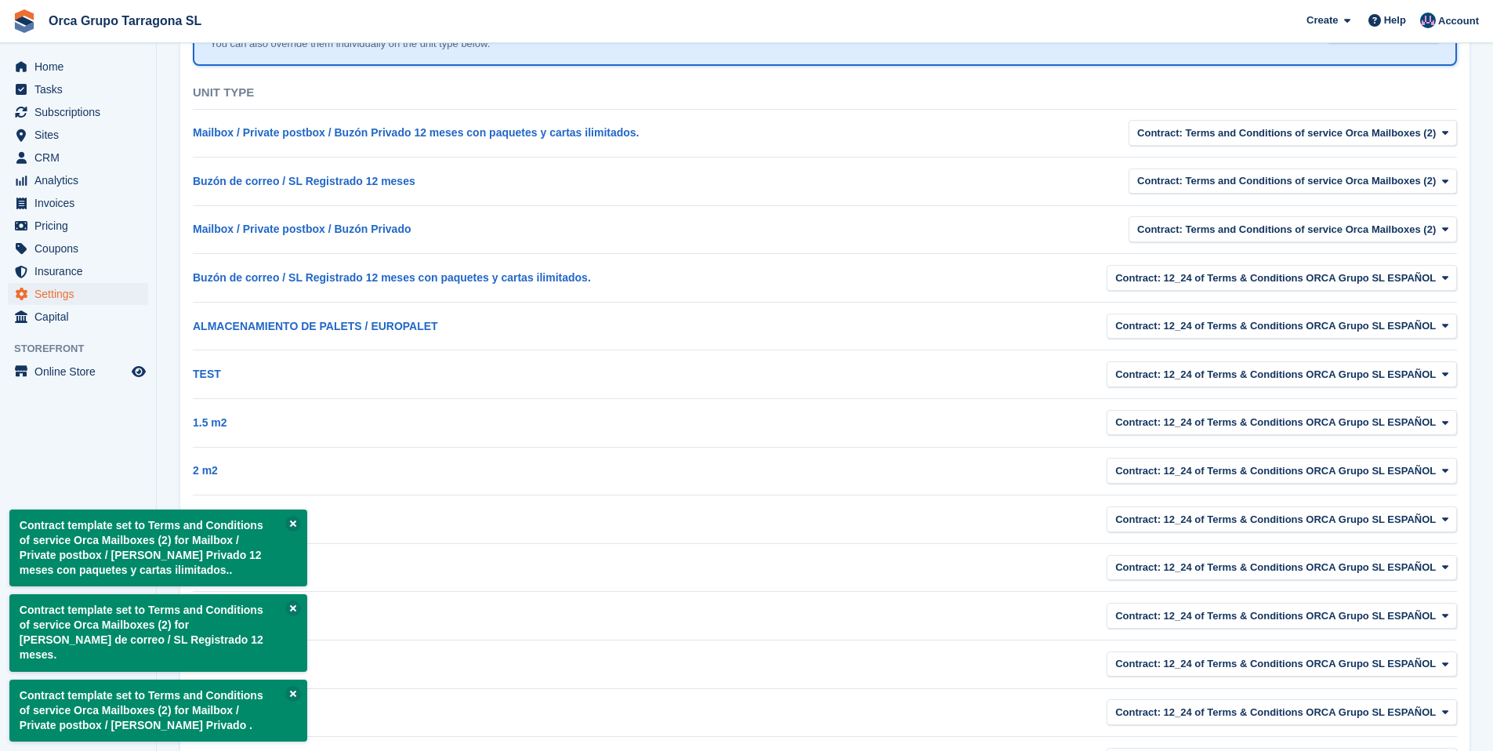
scroll to position [266, 0]
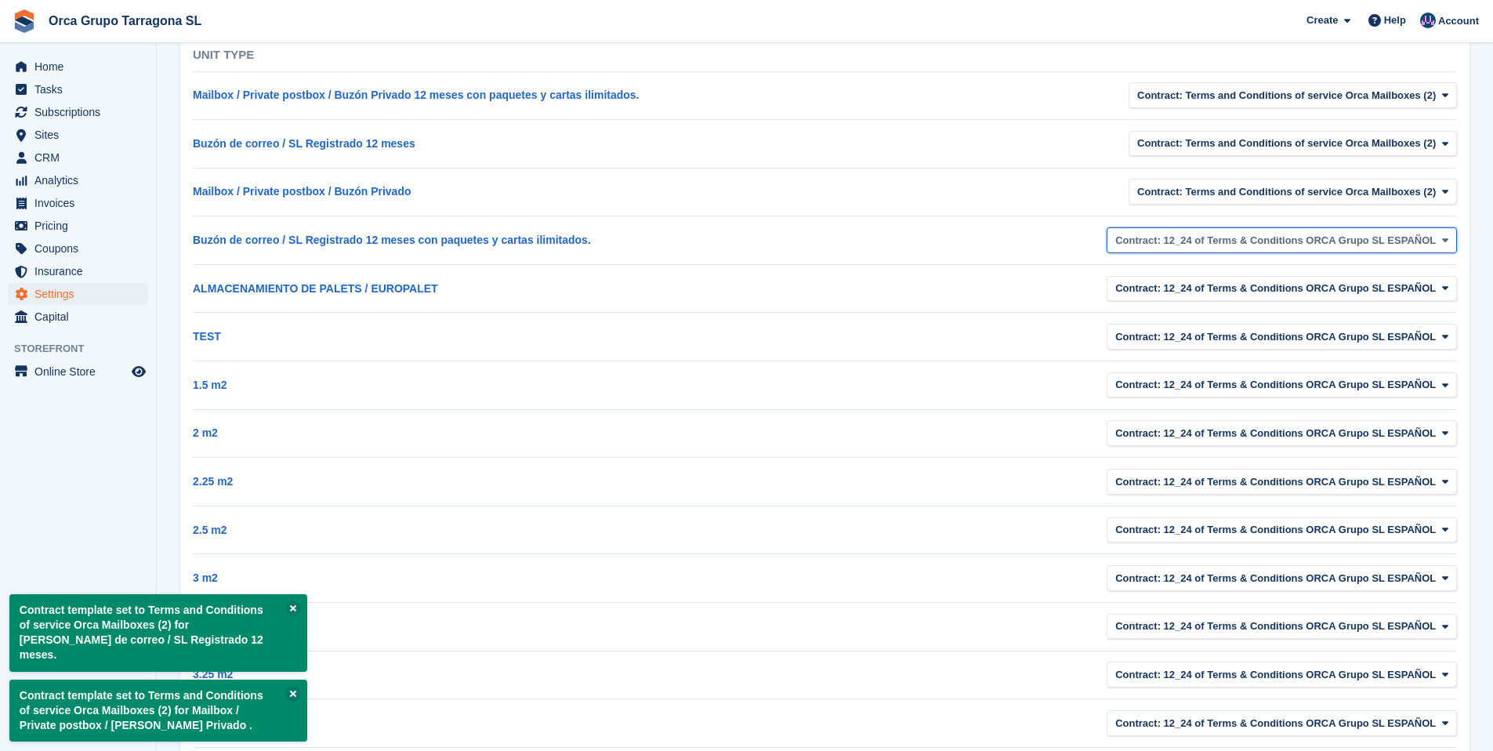
click at [1443, 243] on icon "button" at bounding box center [1445, 240] width 6 height 10
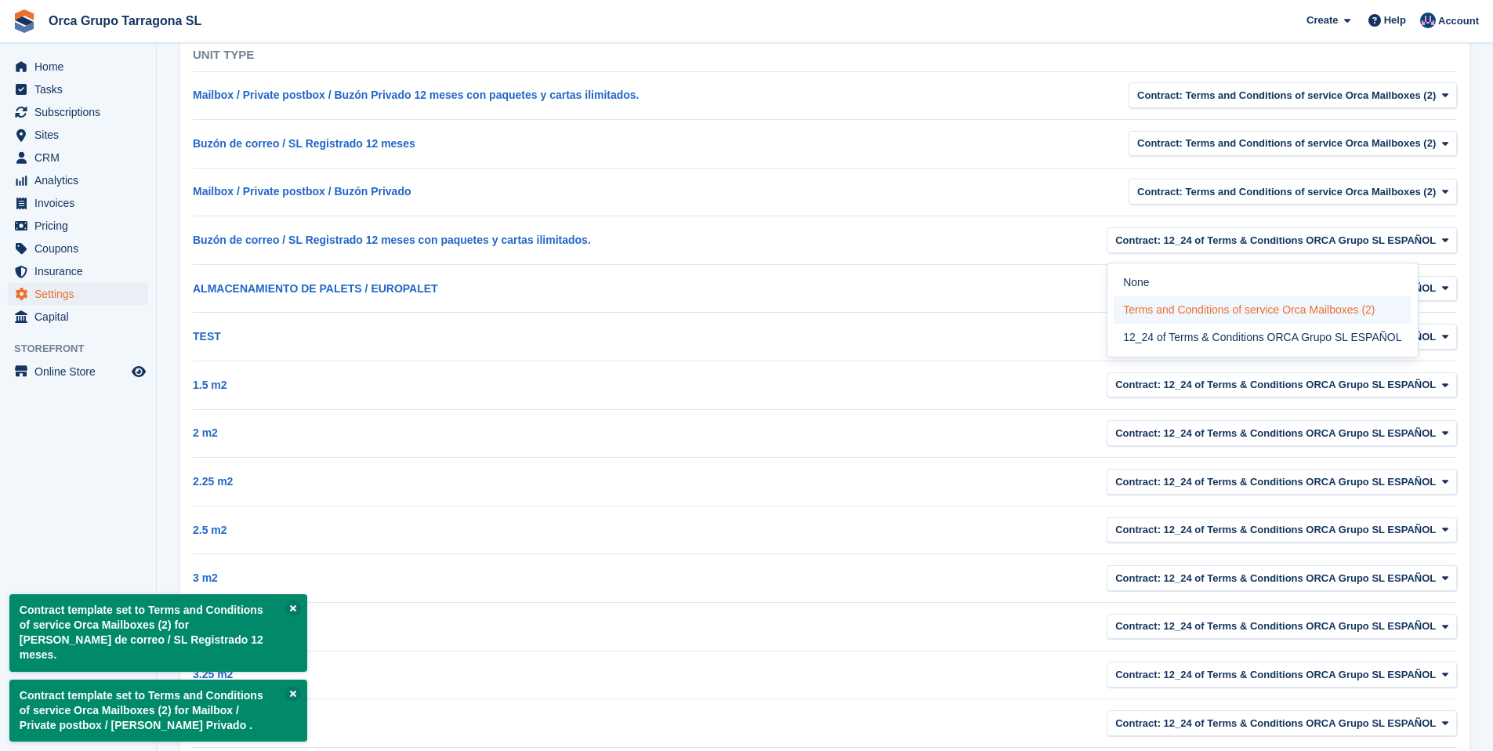
click at [1257, 310] on label "Terms and Conditions of service Orca Mailboxes (2)" at bounding box center [1262, 309] width 297 height 27
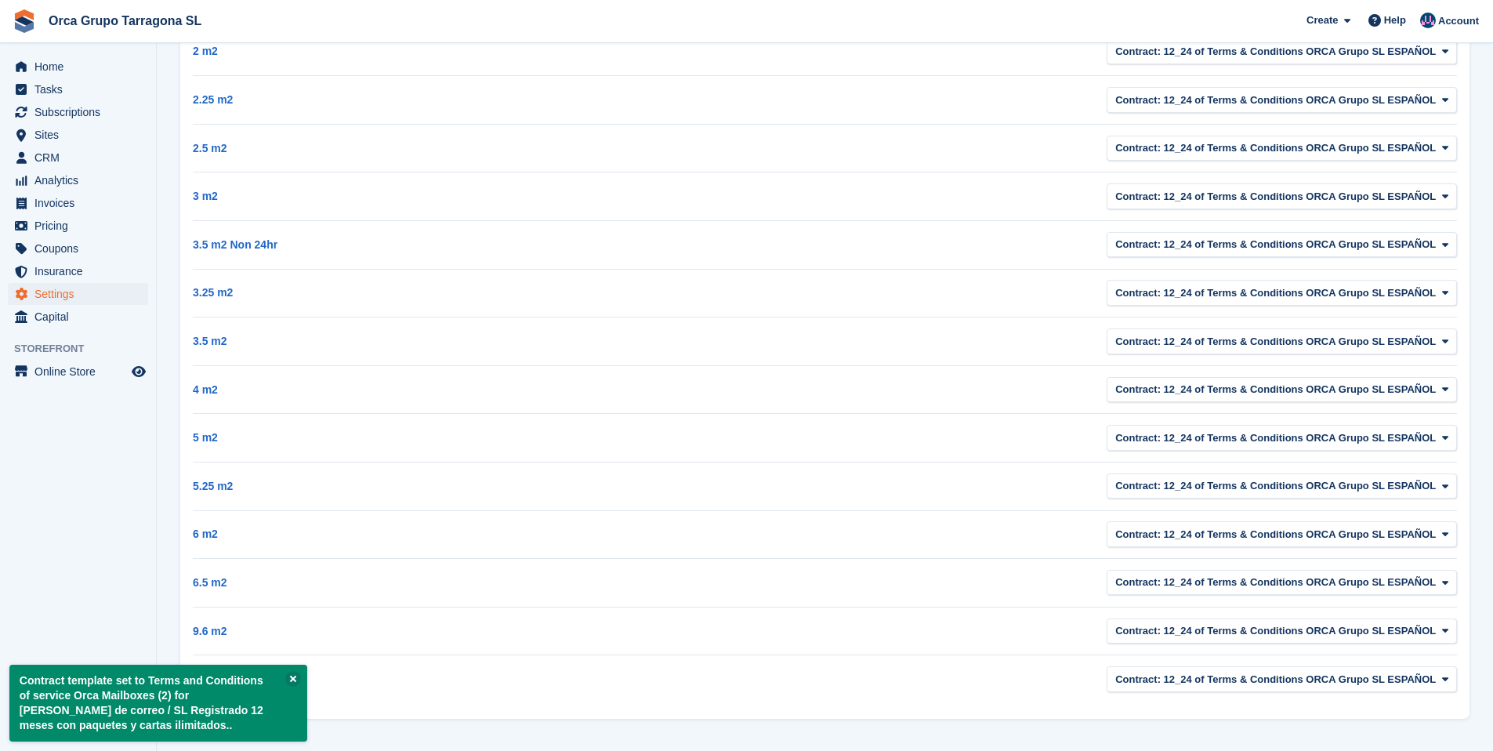
scroll to position [652, 0]
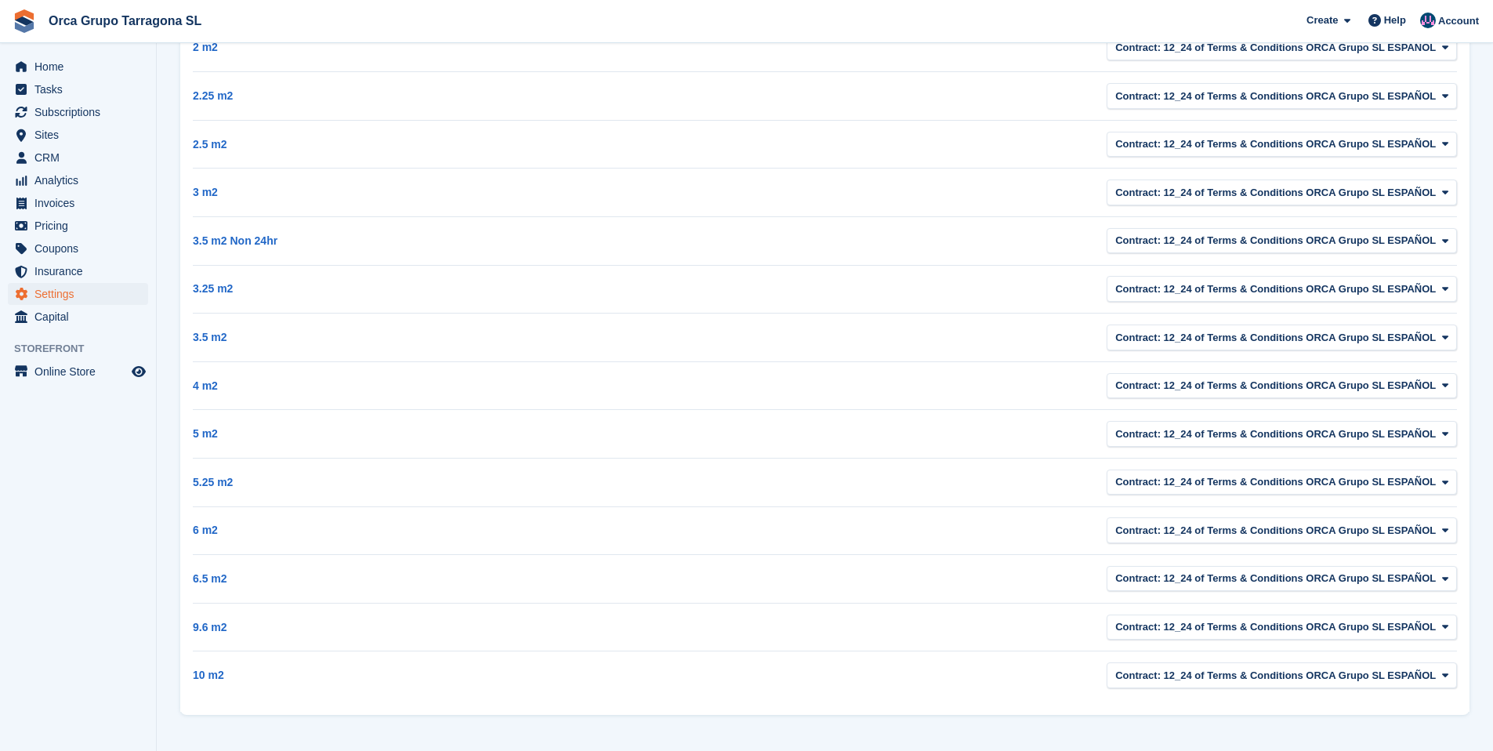
click at [291, 677] on td "10 m2" at bounding box center [509, 675] width 632 height 48
